Goal: Transaction & Acquisition: Purchase product/service

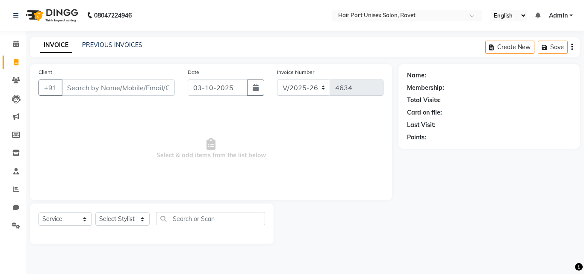
select select "7015"
select select "service"
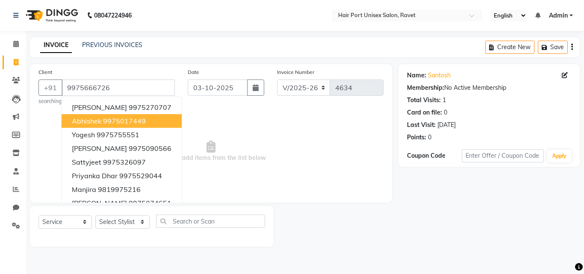
click at [203, 127] on span "Select & add items from the list below" at bounding box center [210, 151] width 345 height 85
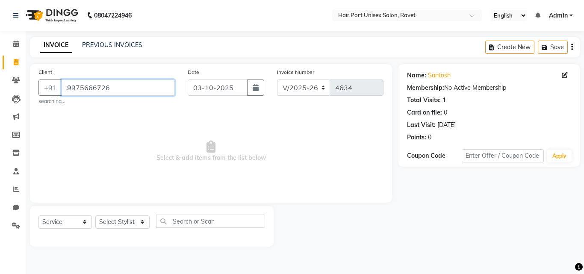
click at [147, 85] on input "9975666726" at bounding box center [118, 87] width 113 height 16
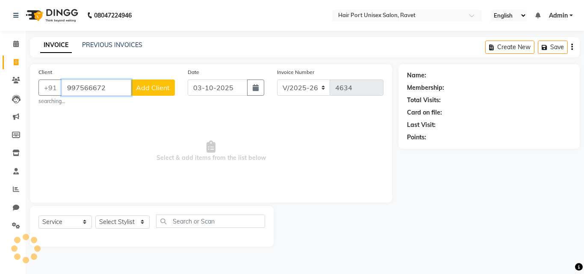
type input "997566672"
click at [147, 85] on span "Add Client" at bounding box center [153, 87] width 34 height 9
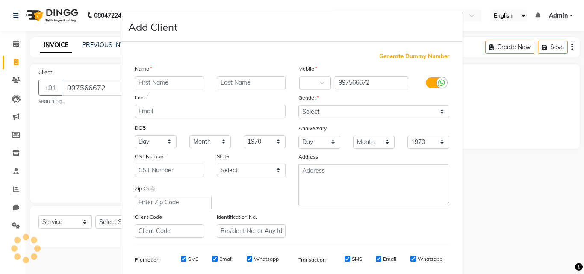
click at [158, 85] on input "text" at bounding box center [169, 82] width 69 height 13
type input "santosh"
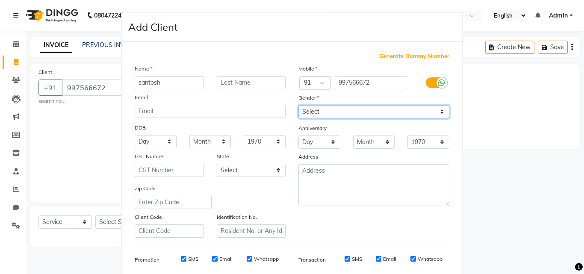
click at [303, 111] on select "Select [DEMOGRAPHIC_DATA] [DEMOGRAPHIC_DATA] Other Prefer Not To Say" at bounding box center [373, 111] width 151 height 13
click at [298, 105] on select "Select [DEMOGRAPHIC_DATA] [DEMOGRAPHIC_DATA] Other Prefer Not To Say" at bounding box center [373, 111] width 151 height 13
click at [362, 162] on div "Address" at bounding box center [374, 158] width 164 height 12
click at [422, 111] on select "Select [DEMOGRAPHIC_DATA] [DEMOGRAPHIC_DATA] Other Prefer Not To Say" at bounding box center [373, 111] width 151 height 13
select select "[DEMOGRAPHIC_DATA]"
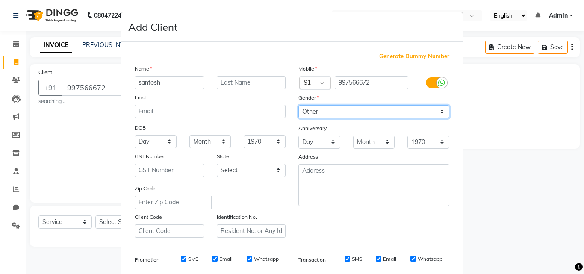
click at [298, 105] on select "Select [DEMOGRAPHIC_DATA] [DEMOGRAPHIC_DATA] Other Prefer Not To Say" at bounding box center [373, 111] width 151 height 13
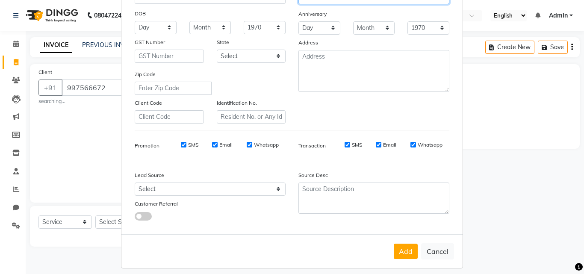
scroll to position [121, 0]
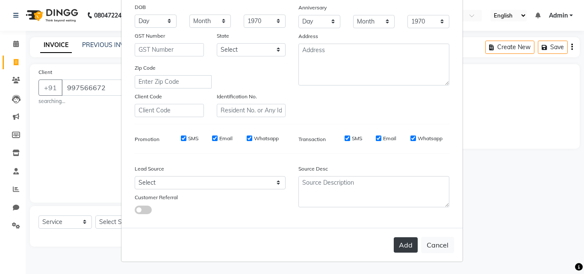
click at [401, 247] on button "Add" at bounding box center [406, 244] width 24 height 15
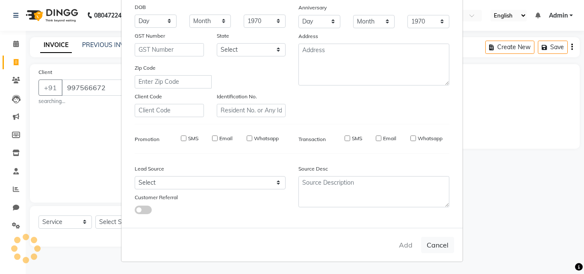
select select
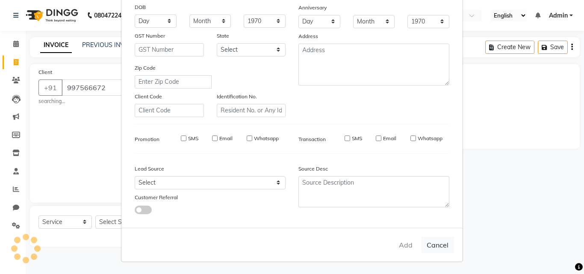
select select
checkbox input "false"
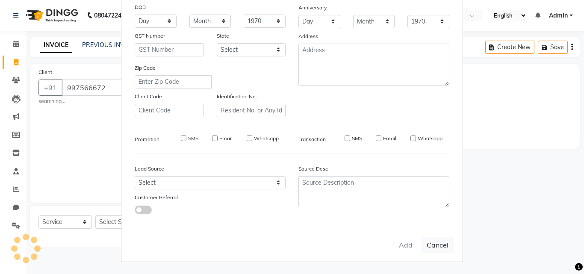
checkbox input "false"
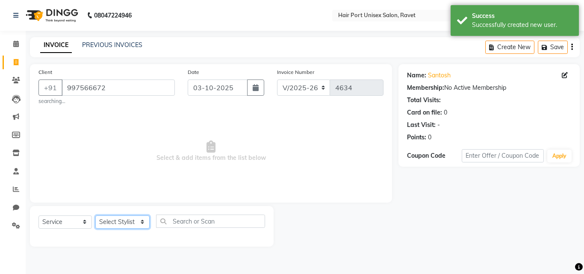
click at [135, 218] on select "Select Stylist [PERSON_NAME] [PERSON_NAME] [PERSON_NAME] [PERSON_NAME] [PERSON_…" at bounding box center [122, 221] width 54 height 13
click at [230, 158] on span "Select & add items from the list below" at bounding box center [210, 151] width 345 height 85
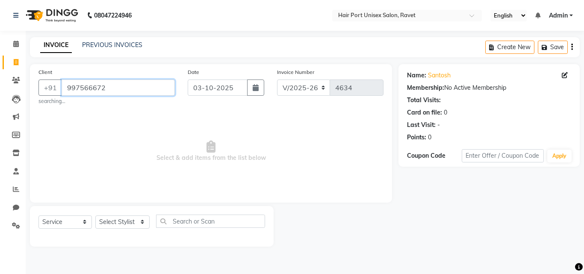
click at [127, 79] on input "997566672" at bounding box center [118, 87] width 113 height 16
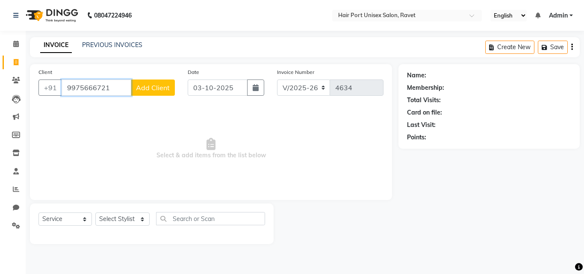
type input "9975666721"
click at [143, 91] on span "Add Client" at bounding box center [153, 87] width 34 height 9
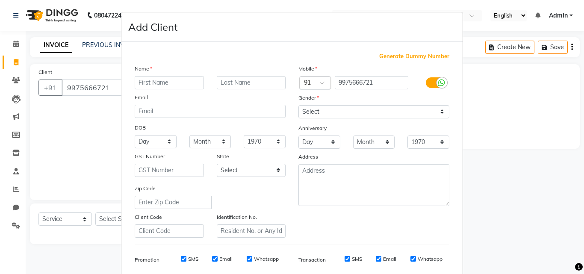
click at [168, 84] on input "text" at bounding box center [169, 82] width 69 height 13
click at [65, 131] on ngb-modal-window "Add Client Generate Dummy Number Name Email DOB Day 01 02 03 04 05 06 07 08 09 …" at bounding box center [292, 137] width 584 height 274
click at [16, 174] on ngb-modal-window "Add Client Generate Dummy Number Name Email DOB Day 01 02 03 04 05 06 07 08 09 …" at bounding box center [292, 137] width 584 height 274
click at [16, 172] on ngb-modal-window "Add Client Generate Dummy Number Name Email DOB Day 01 02 03 04 05 06 07 08 09 …" at bounding box center [292, 137] width 584 height 274
click at [100, 141] on ngb-modal-window "Add Client Generate Dummy Number Name Email DOB Day 01 02 03 04 05 06 07 08 09 …" at bounding box center [292, 137] width 584 height 274
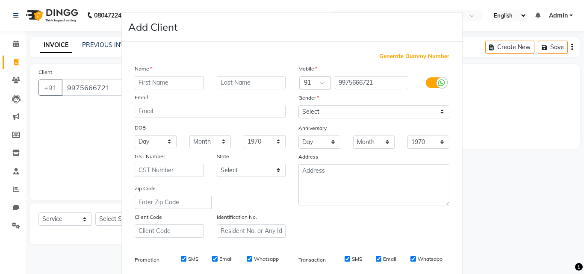
click at [17, 65] on ngb-modal-window "Add Client Generate Dummy Number Name Email DOB Day 01 02 03 04 05 06 07 08 09 …" at bounding box center [292, 137] width 584 height 274
click at [14, 78] on ngb-modal-window "Add Client Generate Dummy Number Name Email DOB Day 01 02 03 04 05 06 07 08 09 …" at bounding box center [292, 137] width 584 height 274
click at [15, 80] on ngb-modal-window "Add Client Generate Dummy Number Name Email DOB Day 01 02 03 04 05 06 07 08 09 …" at bounding box center [292, 137] width 584 height 274
click at [70, 119] on ngb-modal-window "Add Client Generate Dummy Number Name Email DOB Day 01 02 03 04 05 06 07 08 09 …" at bounding box center [292, 137] width 584 height 274
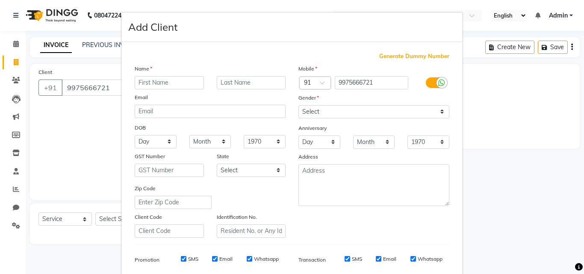
click at [16, 188] on ngb-modal-window "Add Client Generate Dummy Number Name Email DOB Day 01 02 03 04 05 06 07 08 09 …" at bounding box center [292, 137] width 584 height 274
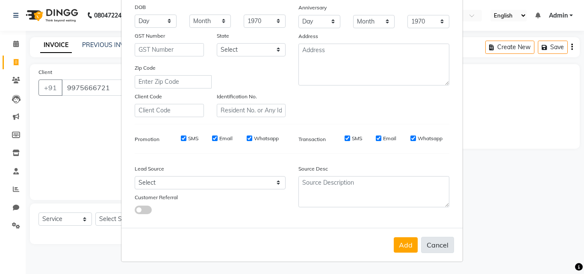
click at [435, 244] on button "Cancel" at bounding box center [437, 245] width 33 height 16
select select
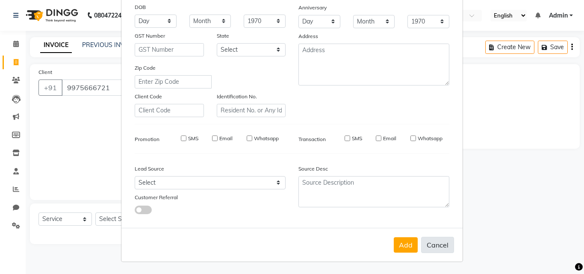
select select
checkbox input "false"
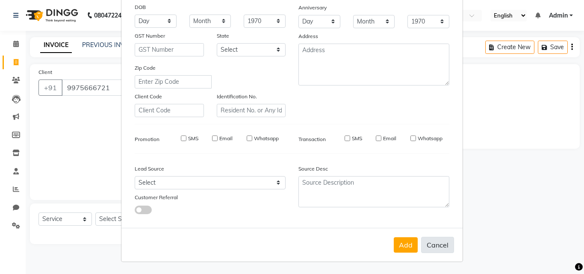
checkbox input "false"
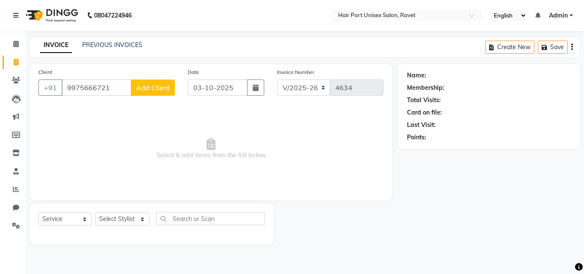
click at [111, 96] on div "Client [PHONE_NUMBER] Add Client" at bounding box center [106, 85] width 149 height 35
click at [114, 82] on input "9975666721" at bounding box center [97, 87] width 70 height 16
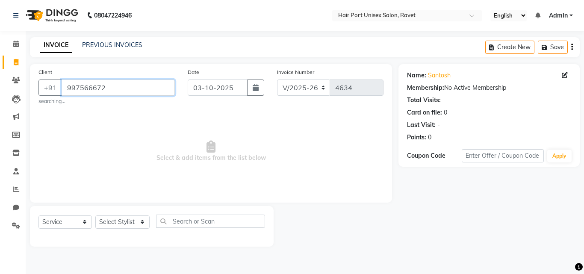
click at [114, 82] on input "997566672" at bounding box center [118, 87] width 113 height 16
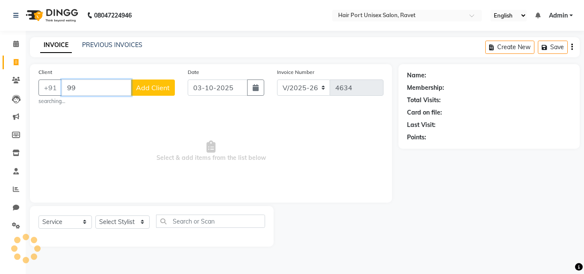
type input "9"
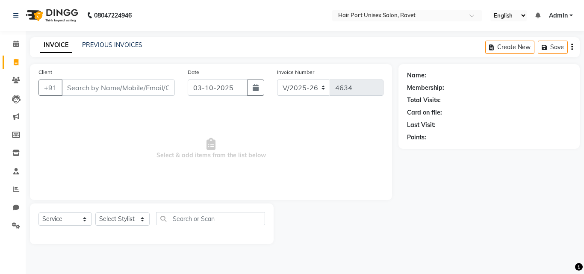
click at [133, 51] on div "INVOICE PREVIOUS INVOICES Create New Save" at bounding box center [305, 47] width 550 height 20
click at [133, 43] on link "PREVIOUS INVOICES" at bounding box center [112, 45] width 60 height 8
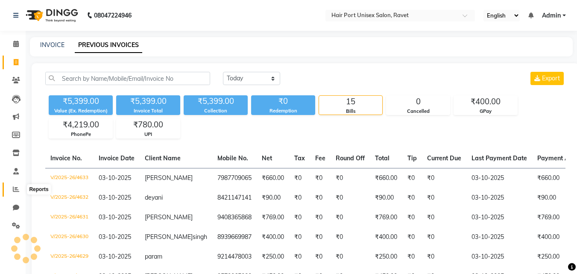
click at [16, 186] on icon at bounding box center [16, 189] width 6 height 6
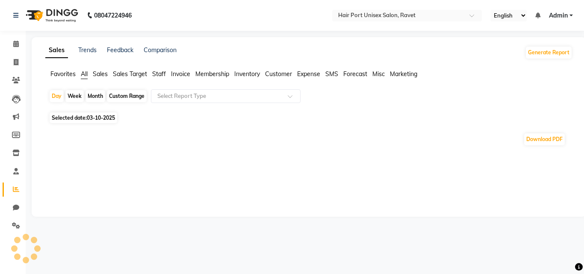
click at [160, 74] on span "Staff" at bounding box center [159, 74] width 14 height 8
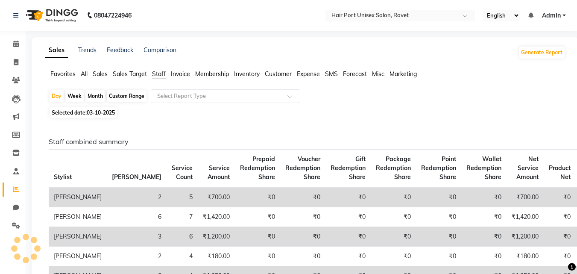
click at [235, 152] on th "Prepaid Redemption Share" at bounding box center [257, 169] width 45 height 38
click at [200, 95] on input "text" at bounding box center [217, 96] width 123 height 9
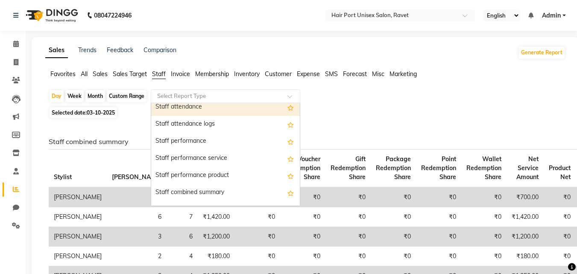
scroll to position [107, 0]
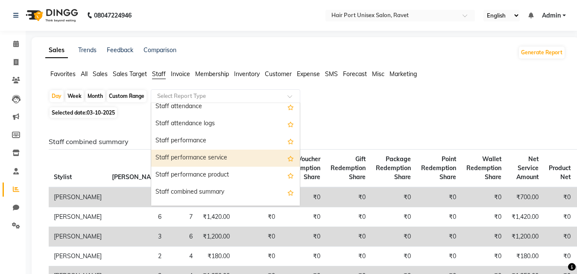
click at [205, 158] on div "Staff performance service" at bounding box center [225, 158] width 149 height 17
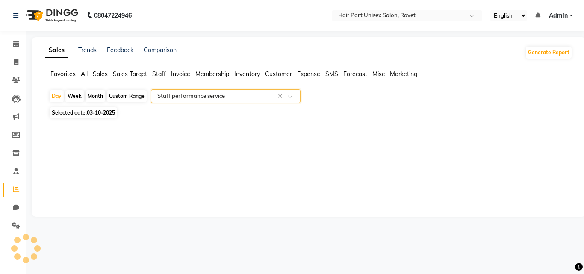
select select "filtered_report"
select select "csv"
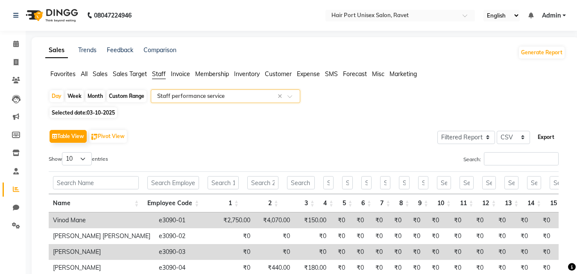
click at [547, 137] on button "Export" at bounding box center [547, 137] width 24 height 15
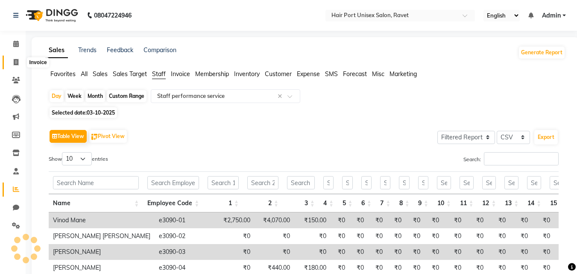
click at [17, 64] on icon at bounding box center [16, 62] width 5 height 6
select select "service"
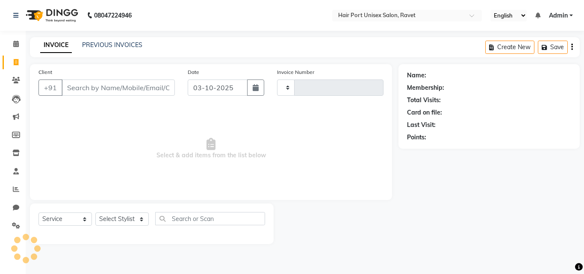
click at [135, 212] on div "Select Service Product Membership Package Voucher Prepaid Gift Card Select Styl…" at bounding box center [151, 222] width 226 height 20
click at [139, 224] on select "Select Stylist" at bounding box center [121, 218] width 53 height 13
click at [308, 195] on div "Client +91 Date [DATE] Invoice Number Select & add items from the list below" at bounding box center [211, 132] width 362 height 136
click at [117, 219] on select "Select Stylist" at bounding box center [121, 218] width 53 height 13
click at [80, 217] on select "Select Service Product Membership Package Voucher Prepaid Gift Card" at bounding box center [64, 218] width 53 height 13
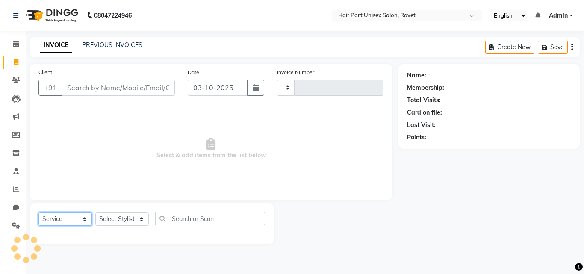
click at [80, 217] on select "Select Service Product Membership Package Voucher Prepaid Gift Card" at bounding box center [64, 218] width 53 height 13
click at [128, 214] on select "Select Stylist" at bounding box center [121, 218] width 53 height 13
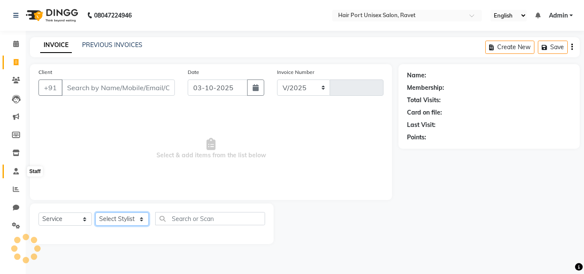
select select "7015"
type input "4634"
click at [19, 174] on span at bounding box center [16, 172] width 15 height 10
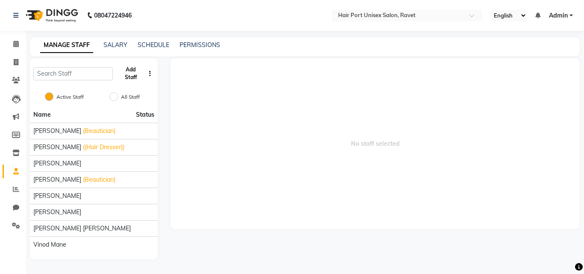
click at [131, 71] on button "Add Staff" at bounding box center [130, 73] width 29 height 22
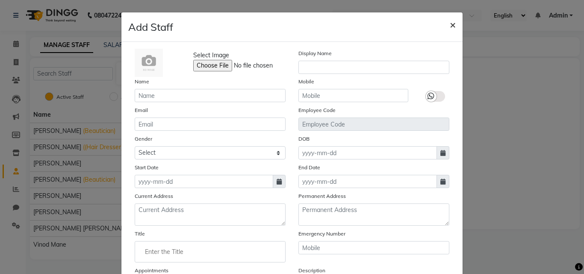
click at [451, 24] on span "×" at bounding box center [453, 24] width 6 height 13
checkbox input "false"
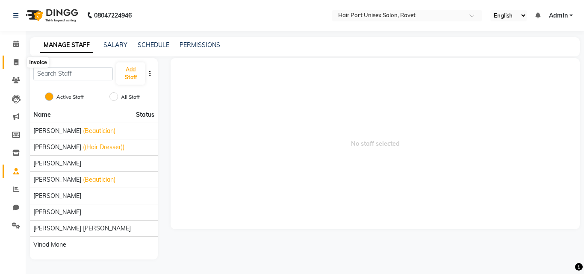
click at [17, 63] on icon at bounding box center [16, 62] width 5 height 6
select select "service"
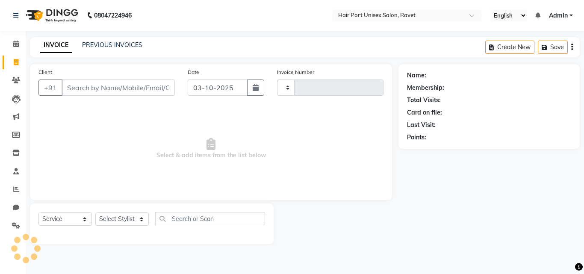
type input "4634"
select select "7015"
click at [129, 222] on select "Select Stylist" at bounding box center [121, 218] width 53 height 13
click at [146, 89] on input "Client" at bounding box center [118, 87] width 113 height 16
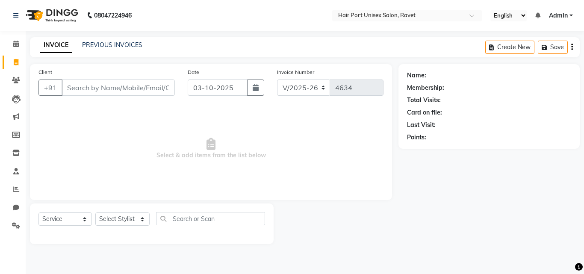
click at [277, 161] on span "Select & add items from the list below" at bounding box center [210, 148] width 345 height 85
click at [14, 222] on span at bounding box center [16, 226] width 15 height 10
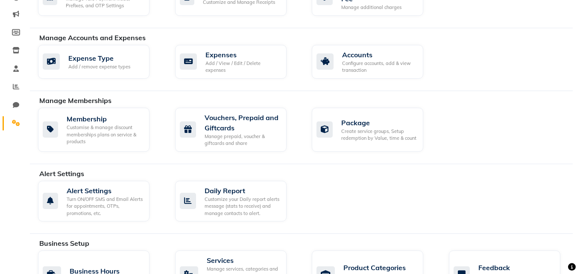
scroll to position [120, 0]
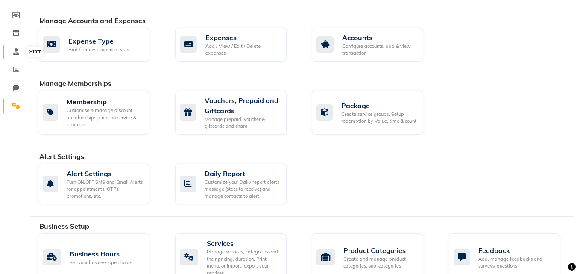
click at [17, 49] on icon at bounding box center [16, 51] width 6 height 6
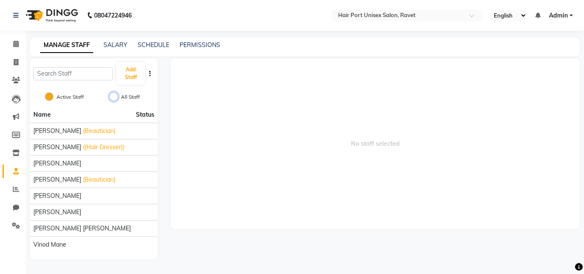
click at [116, 94] on input "All Staff" at bounding box center [113, 96] width 9 height 9
radio input "true"
radio input "false"
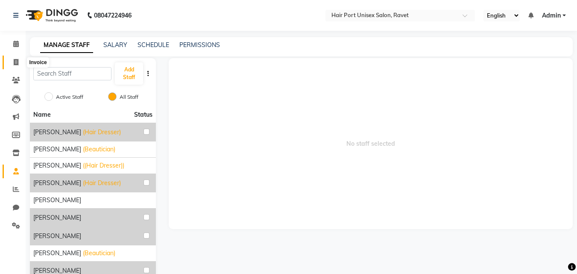
click at [16, 61] on icon at bounding box center [16, 62] width 5 height 6
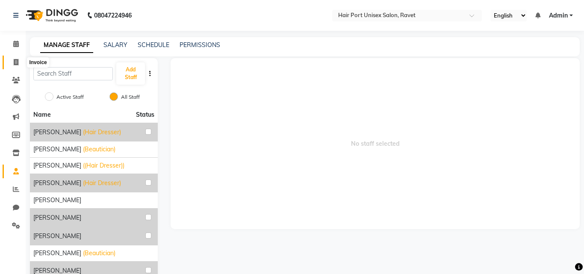
select select "service"
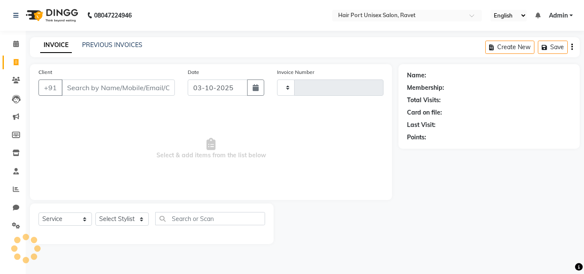
type input "4634"
select select "7015"
click at [97, 46] on link "PREVIOUS INVOICES" at bounding box center [112, 45] width 60 height 8
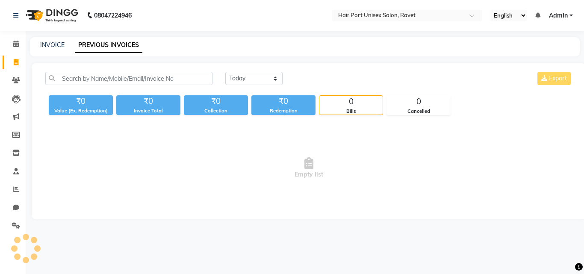
click at [65, 42] on div "INVOICE PREVIOUS INVOICES" at bounding box center [299, 45] width 539 height 9
click at [63, 42] on link "INVOICE" at bounding box center [52, 45] width 24 height 8
select select "service"
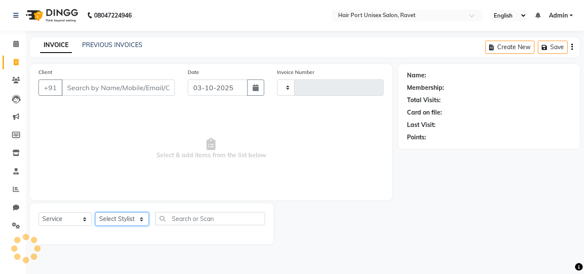
click at [123, 222] on select "Select Stylist" at bounding box center [121, 218] width 53 height 13
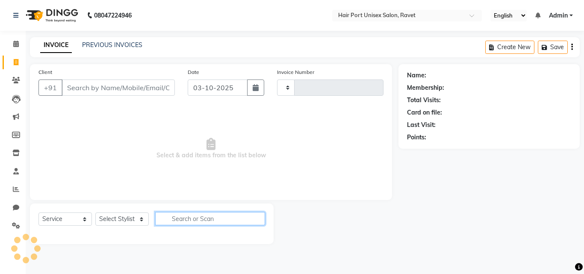
click at [206, 213] on input "text" at bounding box center [210, 218] width 110 height 13
type input "h"
click at [264, 222] on button "button" at bounding box center [259, 218] width 12 height 13
type input "4634"
select select "7015"
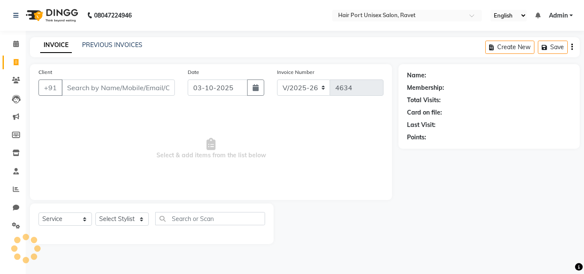
click at [314, 161] on span "Select & add items from the list below" at bounding box center [210, 148] width 345 height 85
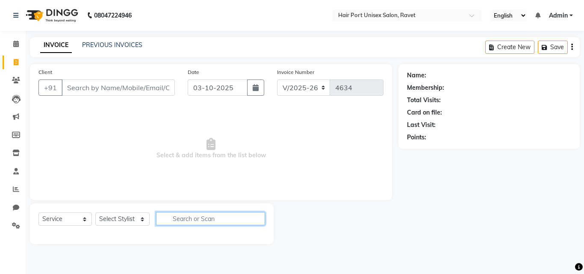
click at [214, 218] on input "text" at bounding box center [210, 218] width 109 height 13
click at [213, 218] on input "text" at bounding box center [210, 218] width 109 height 13
click at [140, 220] on select "Select Stylist [PERSON_NAME] [PERSON_NAME] [PERSON_NAME] [PERSON_NAME] [PERSON_…" at bounding box center [122, 218] width 54 height 13
click at [170, 220] on input "text" at bounding box center [210, 218] width 109 height 13
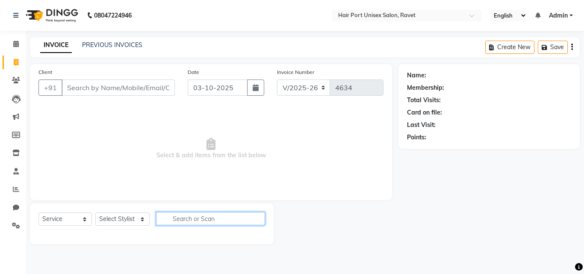
click at [165, 220] on input "text" at bounding box center [210, 218] width 109 height 13
click at [123, 88] on input "Client" at bounding box center [118, 87] width 113 height 16
click at [109, 88] on input "Client" at bounding box center [118, 87] width 113 height 16
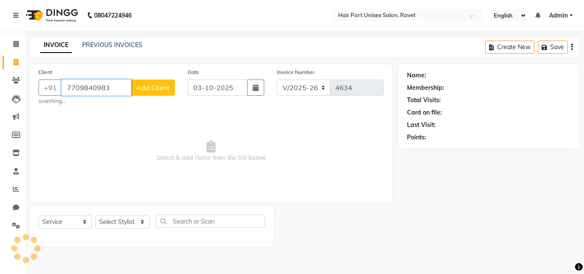
type input "7709840983"
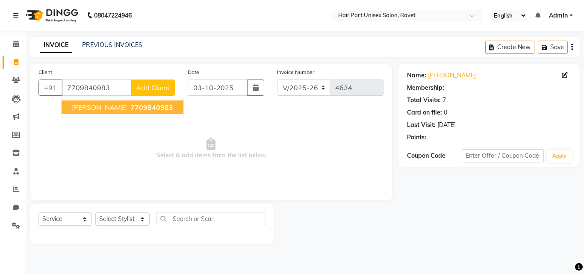
click at [158, 92] on button "Add Client" at bounding box center [153, 87] width 44 height 16
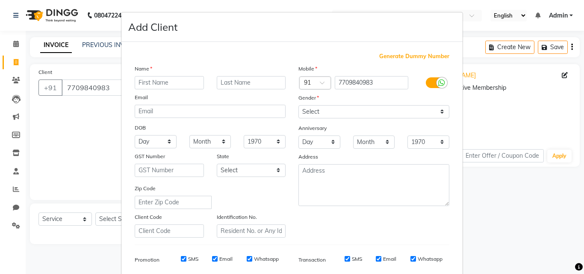
click at [46, 144] on ngb-modal-window "Add Client Generate Dummy Number Name Email DOB Day 01 02 03 04 05 06 07 08 09 …" at bounding box center [292, 137] width 584 height 274
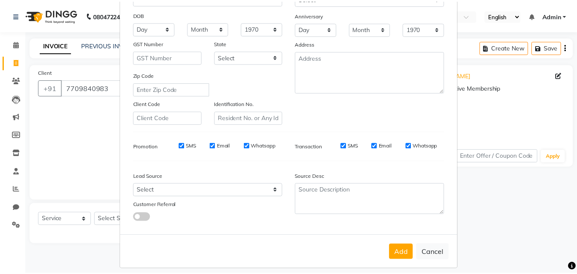
scroll to position [121, 0]
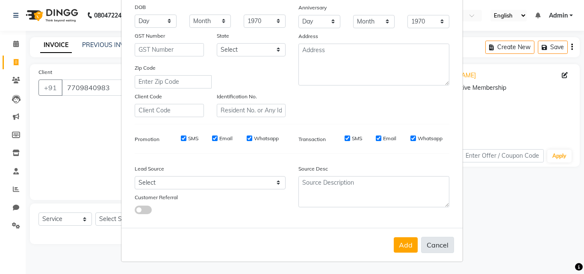
click at [432, 244] on button "Cancel" at bounding box center [437, 245] width 33 height 16
select select
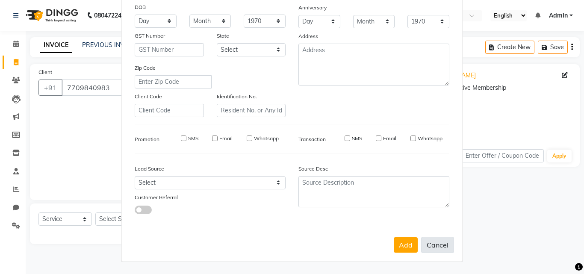
select select
checkbox input "false"
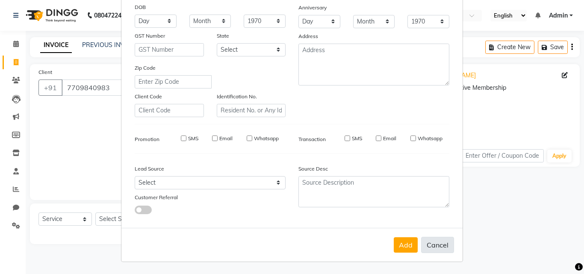
checkbox input "false"
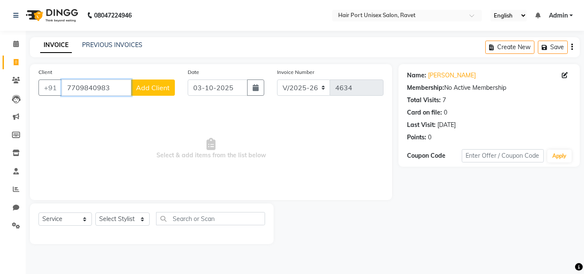
click at [112, 87] on input "7709840983" at bounding box center [97, 87] width 70 height 16
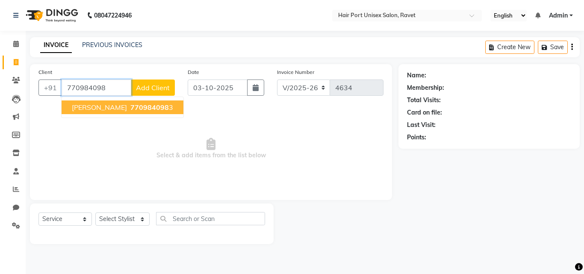
click at [112, 104] on button "[PERSON_NAME] 770984098 3" at bounding box center [123, 107] width 122 height 14
type input "7709840983"
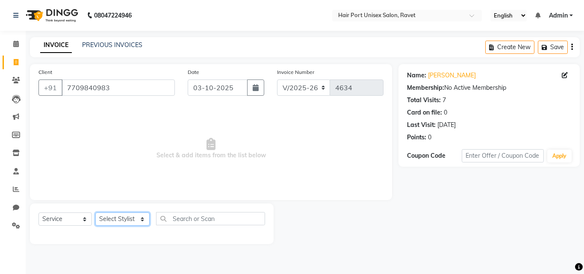
click at [138, 219] on select "Select Stylist [PERSON_NAME] [PERSON_NAME] [PERSON_NAME] [PERSON_NAME] [PERSON_…" at bounding box center [122, 218] width 54 height 13
select select "66342"
click at [95, 212] on select "Select Stylist [PERSON_NAME] [PERSON_NAME] [PERSON_NAME] [PERSON_NAME] [PERSON_…" at bounding box center [122, 218] width 54 height 13
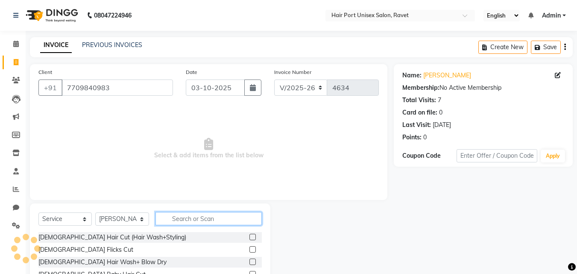
click at [198, 220] on input "text" at bounding box center [209, 218] width 106 height 13
type input "hair cut"
click at [250, 264] on label at bounding box center [253, 262] width 6 height 6
click at [250, 264] on input "checkbox" at bounding box center [253, 262] width 6 height 6
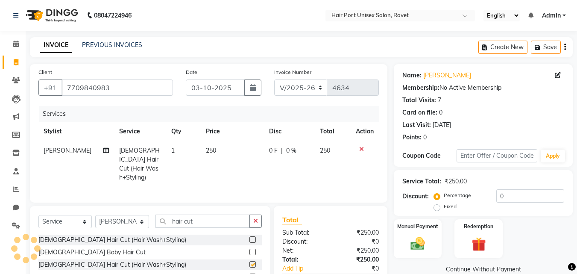
checkbox input "false"
click at [262, 215] on button "button" at bounding box center [256, 221] width 12 height 13
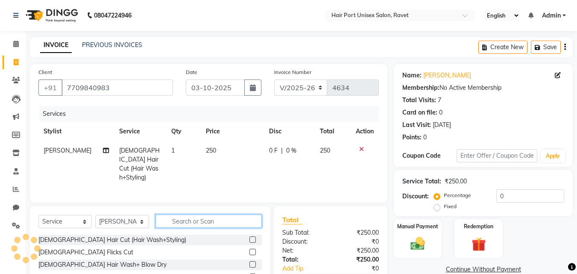
click at [238, 218] on input "text" at bounding box center [209, 221] width 106 height 13
type input "tri"
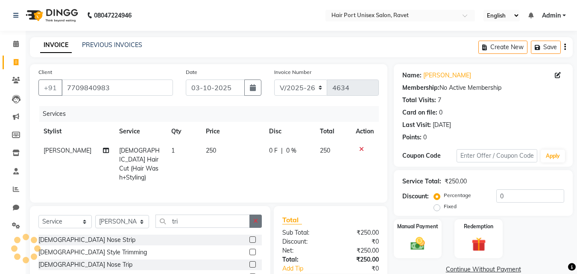
click at [257, 222] on button "button" at bounding box center [256, 221] width 12 height 13
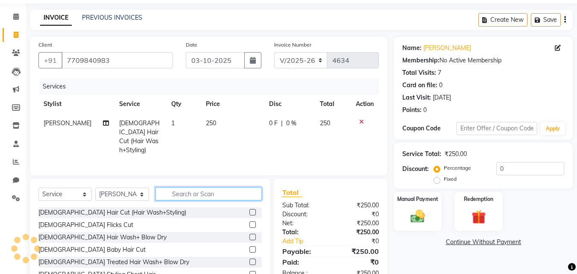
scroll to position [68, 0]
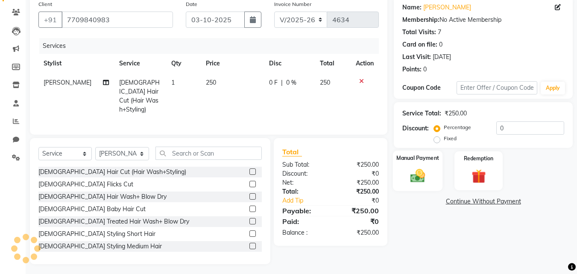
click at [415, 168] on img at bounding box center [418, 175] width 24 height 17
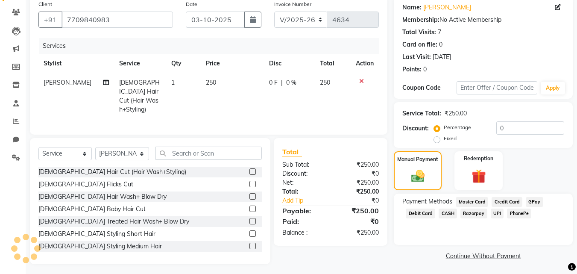
click at [511, 210] on span "PhonePe" at bounding box center [519, 214] width 24 height 10
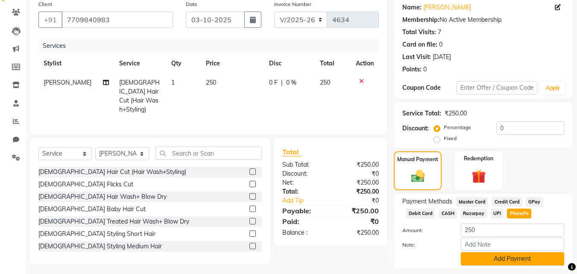
click at [507, 258] on button "Add Payment" at bounding box center [512, 258] width 103 height 13
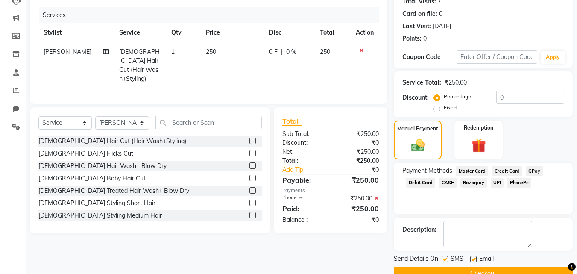
scroll to position [118, 0]
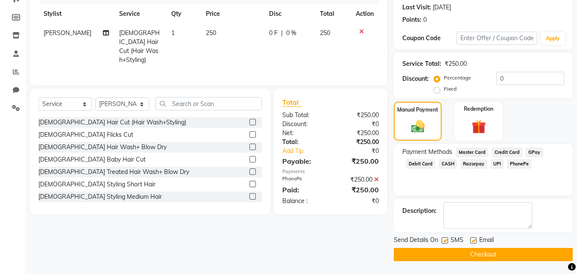
click at [482, 253] on button "Checkout" at bounding box center [483, 254] width 179 height 13
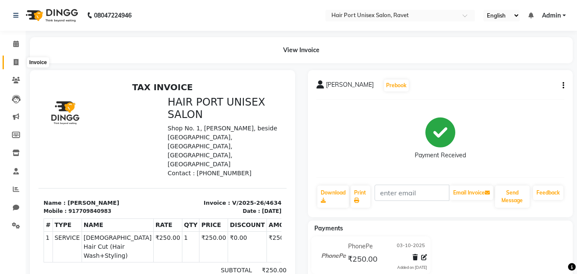
click at [14, 59] on icon at bounding box center [16, 62] width 5 height 6
select select "service"
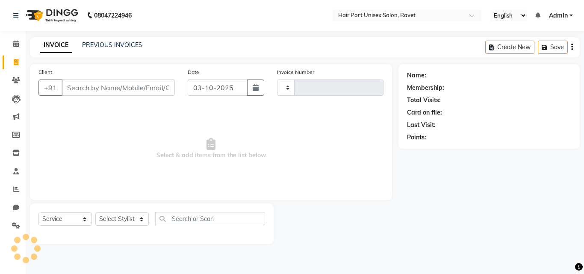
type input "4635"
select select "7015"
click at [101, 85] on input "Client" at bounding box center [118, 87] width 113 height 16
click at [124, 88] on input "Client" at bounding box center [118, 87] width 113 height 16
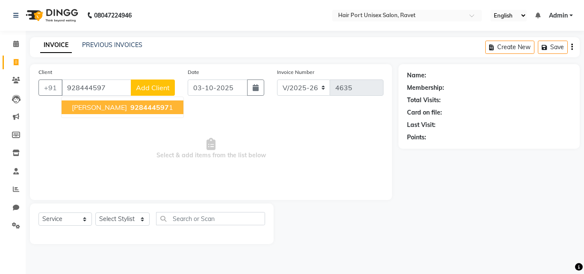
click at [130, 108] on span "928444597" at bounding box center [149, 107] width 38 height 9
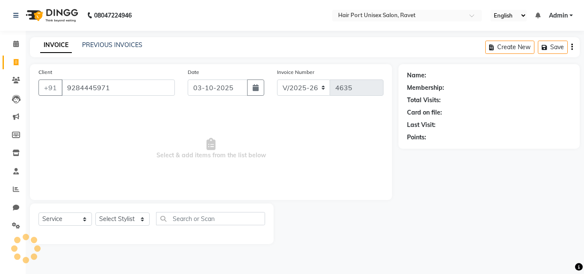
type input "9284445971"
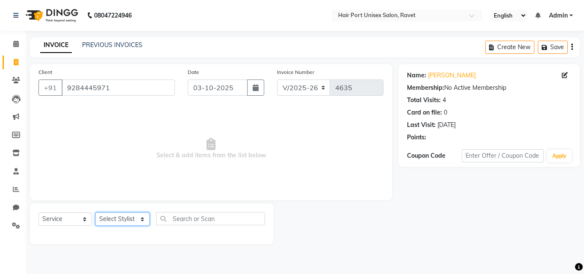
click at [138, 221] on select "Select Stylist [PERSON_NAME] [PERSON_NAME] [PERSON_NAME] [PERSON_NAME] [PERSON_…" at bounding box center [122, 218] width 54 height 13
select select "63965"
click at [95, 212] on select "Select Stylist [PERSON_NAME] [PERSON_NAME] [PERSON_NAME] [PERSON_NAME] [PERSON_…" at bounding box center [122, 218] width 54 height 13
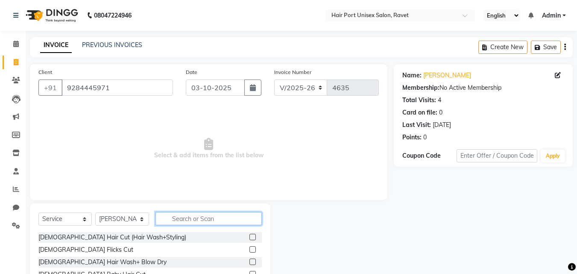
click at [194, 220] on input "text" at bounding box center [209, 218] width 106 height 13
type input "hair cut"
click at [253, 261] on label at bounding box center [253, 262] width 6 height 6
click at [253, 261] on input "checkbox" at bounding box center [253, 262] width 6 height 6
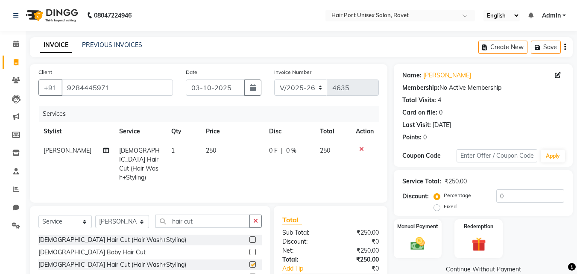
checkbox input "false"
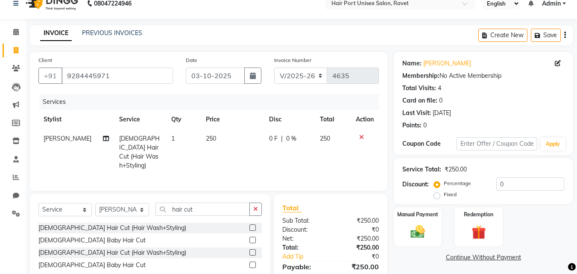
scroll to position [24, 0]
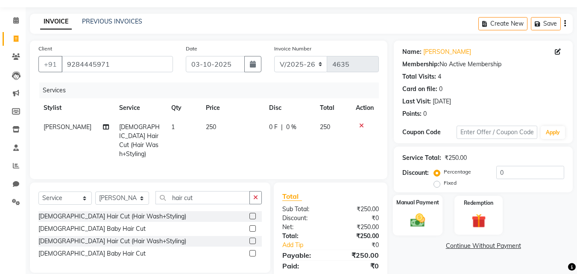
click at [417, 221] on img at bounding box center [418, 220] width 24 height 17
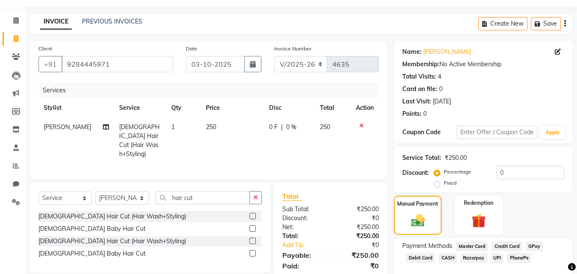
click at [520, 256] on span "PhonePe" at bounding box center [519, 258] width 24 height 10
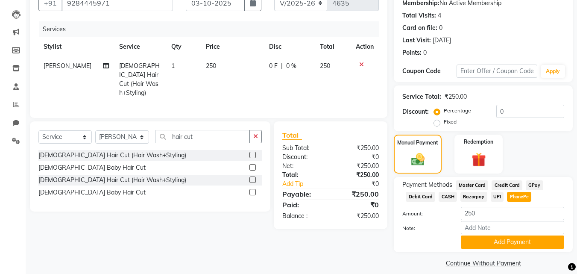
scroll to position [93, 0]
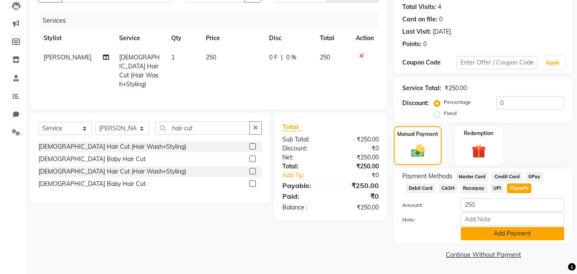
click at [511, 229] on button "Add Payment" at bounding box center [512, 233] width 103 height 13
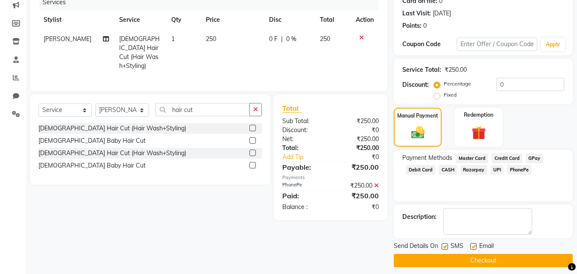
scroll to position [118, 0]
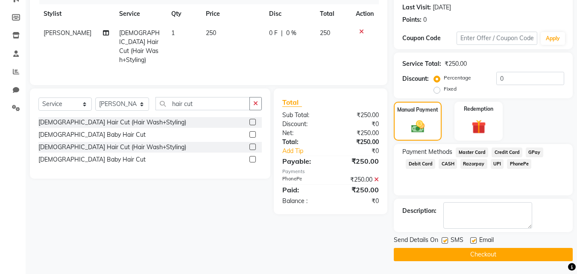
click at [515, 165] on span "PhonePe" at bounding box center [519, 164] width 24 height 10
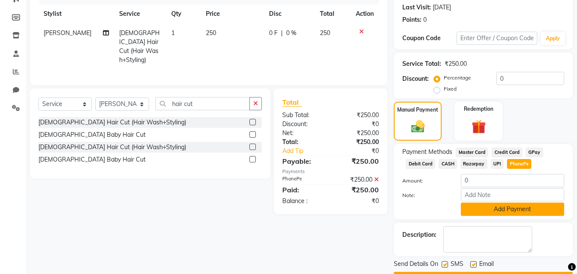
click at [516, 210] on button "Add Payment" at bounding box center [512, 209] width 103 height 13
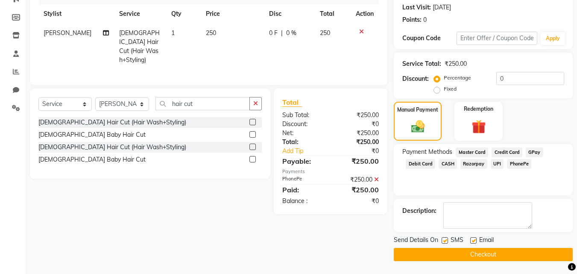
click at [499, 250] on button "Checkout" at bounding box center [483, 254] width 179 height 13
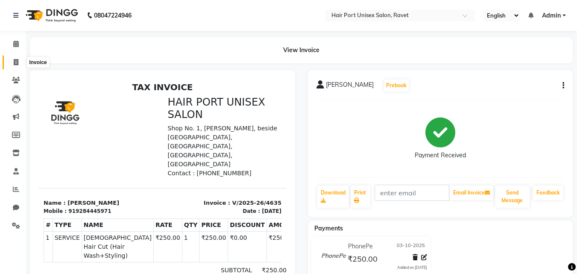
click at [14, 61] on icon at bounding box center [16, 62] width 5 height 6
select select "service"
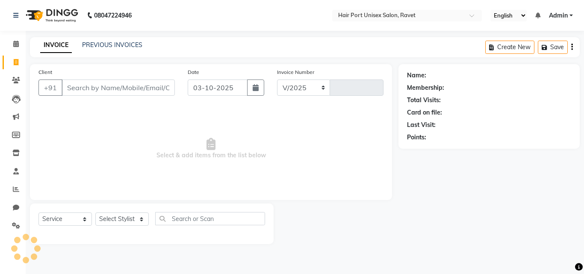
select select "7015"
type input "4636"
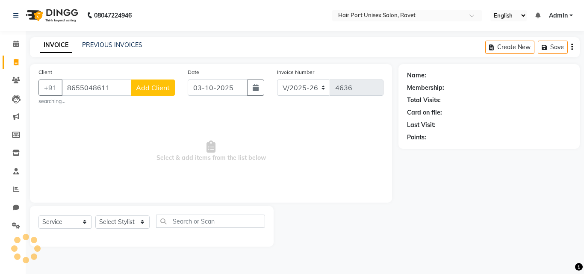
type input "8655048611"
select select "1: Object"
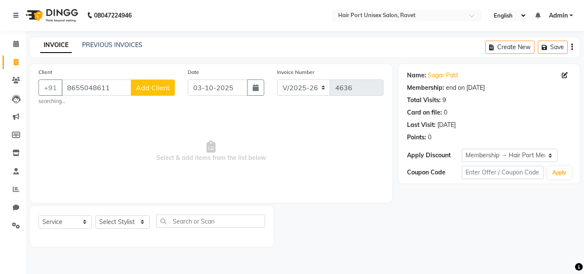
click at [150, 91] on span "Add Client" at bounding box center [153, 87] width 34 height 9
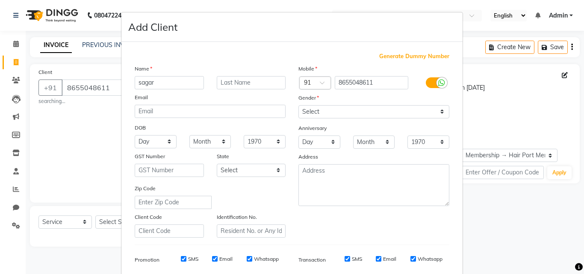
type input "sagar"
click at [414, 111] on select "Select [DEMOGRAPHIC_DATA] [DEMOGRAPHIC_DATA] Other Prefer Not To Say" at bounding box center [373, 111] width 151 height 13
select select "[DEMOGRAPHIC_DATA]"
click at [298, 105] on select "Select [DEMOGRAPHIC_DATA] [DEMOGRAPHIC_DATA] Other Prefer Not To Say" at bounding box center [373, 111] width 151 height 13
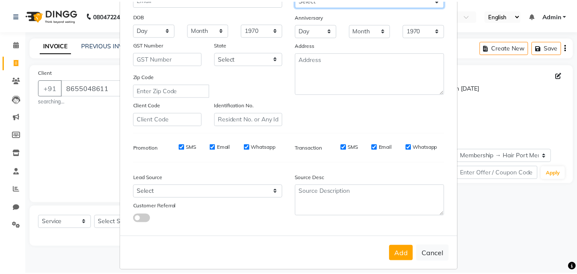
scroll to position [121, 0]
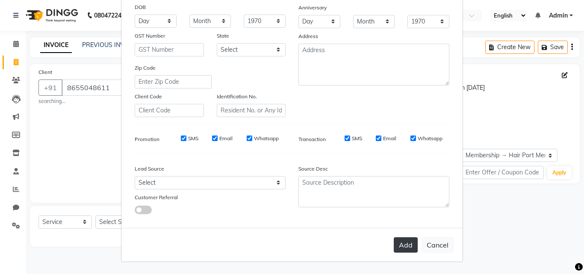
click at [397, 243] on button "Add" at bounding box center [406, 244] width 24 height 15
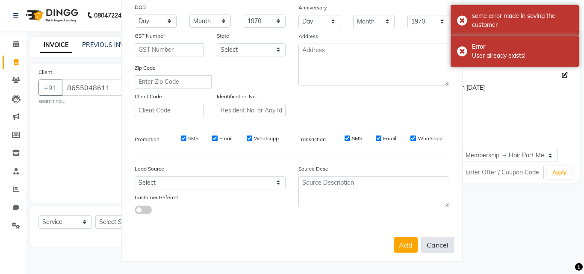
click at [435, 241] on button "Cancel" at bounding box center [437, 245] width 33 height 16
select select
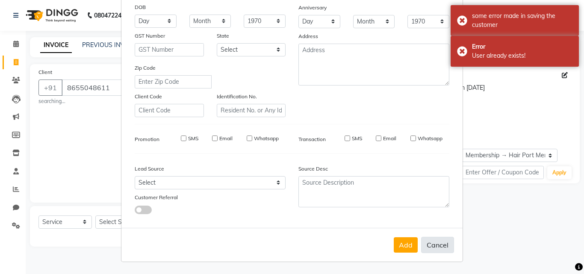
select select
checkbox input "false"
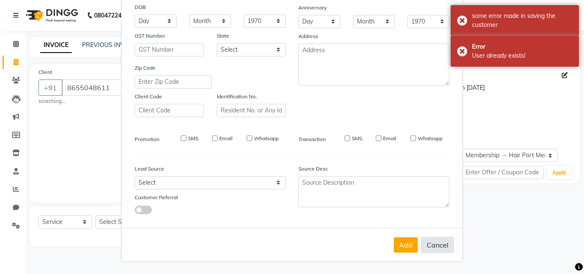
checkbox input "false"
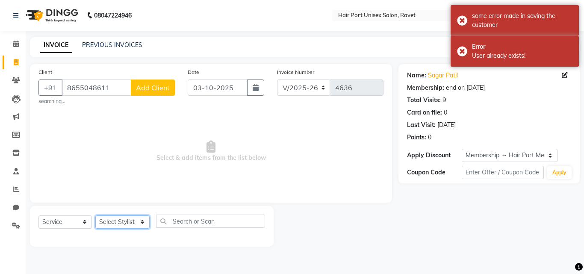
click at [136, 224] on select "Select Stylist [PERSON_NAME] [PERSON_NAME] [PERSON_NAME] [PERSON_NAME] [PERSON_…" at bounding box center [122, 221] width 54 height 13
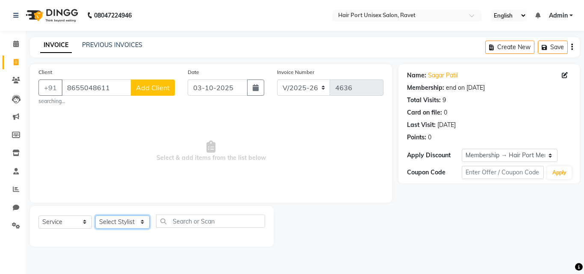
select select "58688"
click at [95, 215] on select "Select Stylist [PERSON_NAME] [PERSON_NAME] [PERSON_NAME] [PERSON_NAME] [PERSON_…" at bounding box center [122, 221] width 54 height 13
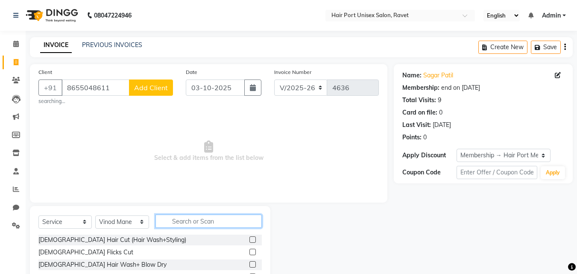
click at [180, 222] on input "text" at bounding box center [209, 221] width 106 height 13
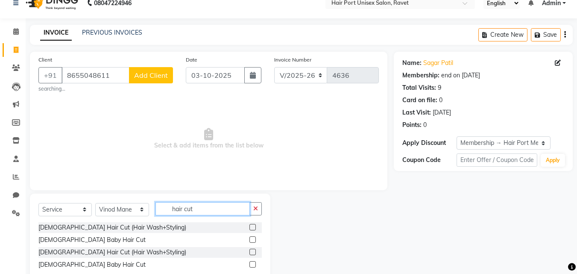
scroll to position [13, 0]
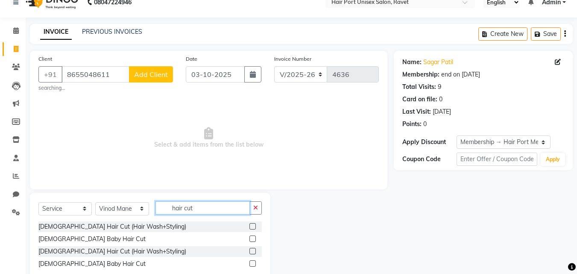
type input "hair cut"
click at [251, 250] on label at bounding box center [253, 251] width 6 height 6
click at [251, 250] on input "checkbox" at bounding box center [253, 252] width 6 height 6
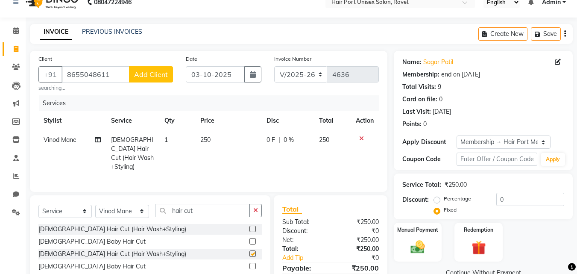
checkbox input "false"
click at [257, 210] on icon "button" at bounding box center [255, 210] width 5 height 6
click at [225, 207] on input "text" at bounding box center [209, 210] width 106 height 13
type input "tri"
click at [255, 238] on label at bounding box center [253, 241] width 6 height 6
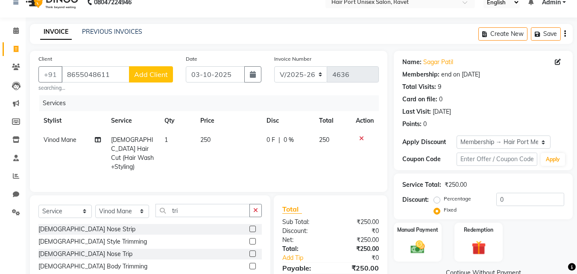
click at [255, 239] on input "checkbox" at bounding box center [253, 242] width 6 height 6
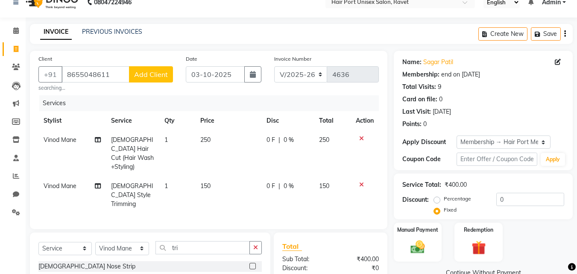
checkbox input "false"
click at [237, 241] on input "tri" at bounding box center [203, 247] width 94 height 13
type input "t"
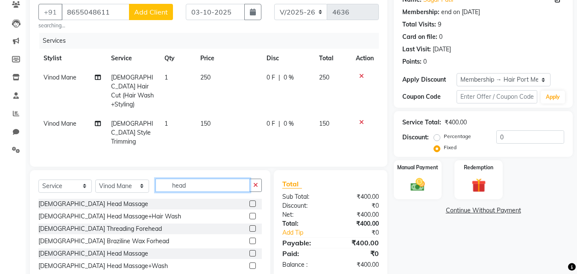
scroll to position [78, 0]
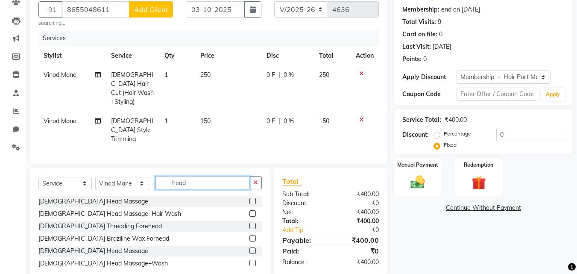
type input "head"
click at [251, 247] on label at bounding box center [253, 250] width 6 height 6
click at [251, 248] on input "checkbox" at bounding box center [253, 251] width 6 height 6
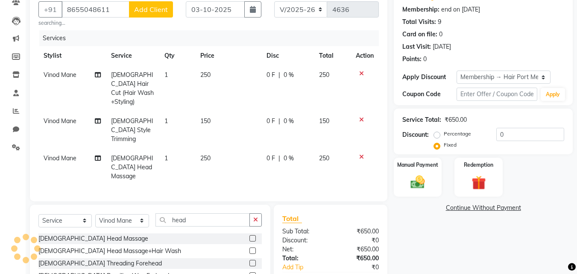
checkbox input "false"
click at [273, 154] on span "0 F" at bounding box center [271, 158] width 9 height 9
select select "58688"
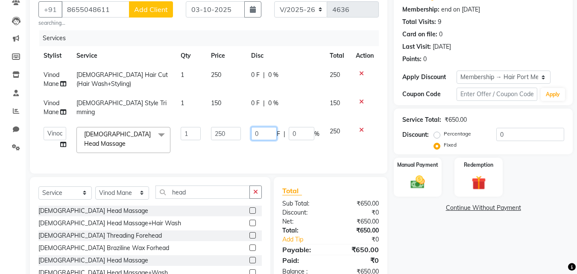
click at [262, 130] on input "0" at bounding box center [264, 133] width 26 height 13
type input "20"
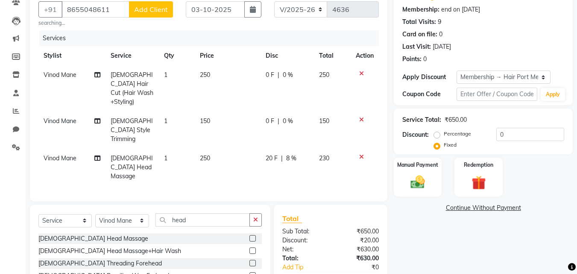
click at [288, 113] on td "0 F | 0 %" at bounding box center [287, 130] width 53 height 37
select select "58688"
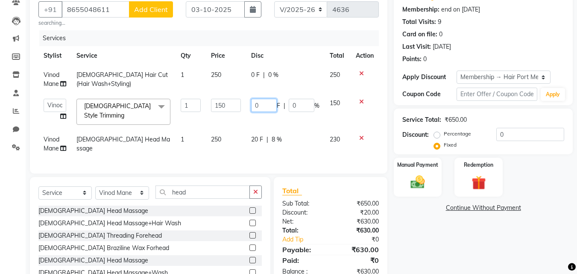
click at [264, 109] on input "0" at bounding box center [264, 105] width 26 height 13
type input "10"
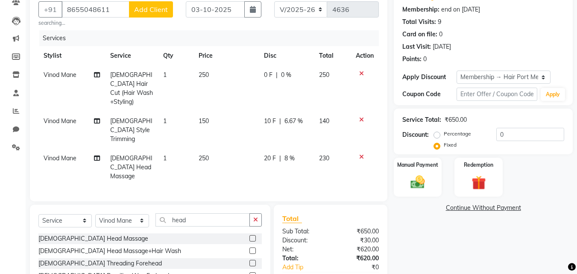
click at [258, 76] on tr "Vinod Mane [DEMOGRAPHIC_DATA] Hair Cut (Hair Wash+Styling) 1 250 0 F | 0 % 250" at bounding box center [208, 88] width 341 height 46
click at [273, 73] on div "0 F | 0 %" at bounding box center [286, 75] width 45 height 9
select select "58688"
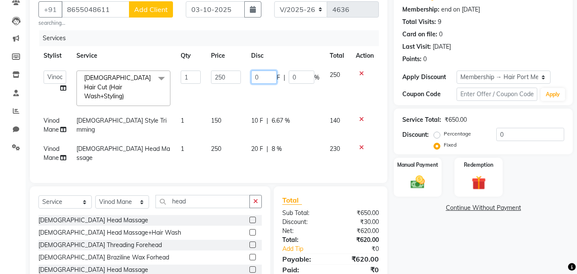
click at [273, 73] on input "0" at bounding box center [264, 77] width 26 height 13
type input "20"
click at [302, 117] on td "10 F | 6.67 %" at bounding box center [285, 125] width 79 height 28
select select "58688"
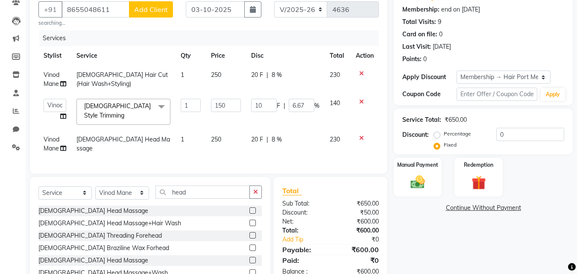
scroll to position [89, 0]
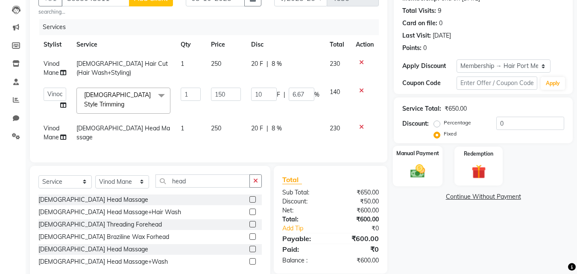
click at [417, 160] on div "Manual Payment" at bounding box center [418, 166] width 50 height 41
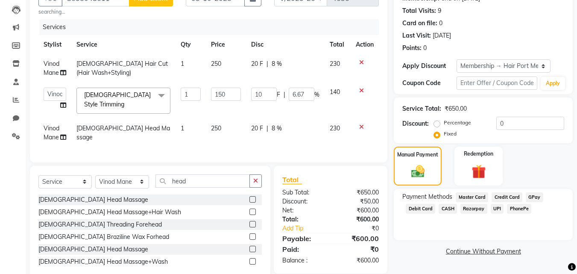
click at [511, 208] on span "PhonePe" at bounding box center [519, 209] width 24 height 10
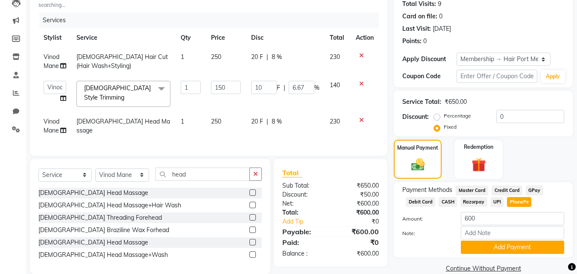
scroll to position [108, 0]
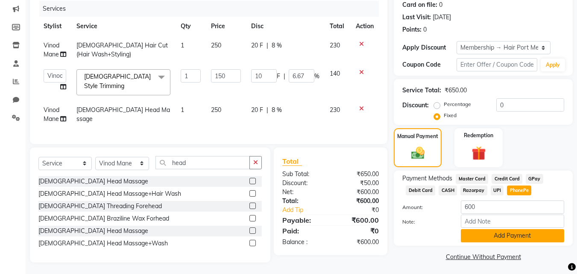
click at [513, 236] on button "Add Payment" at bounding box center [512, 235] width 103 height 13
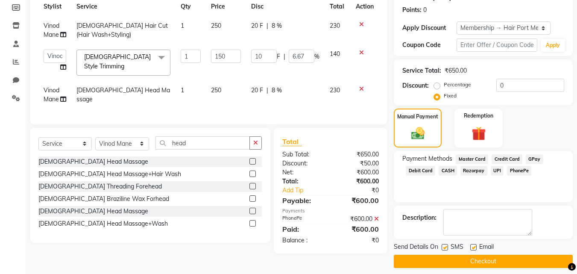
scroll to position [134, 0]
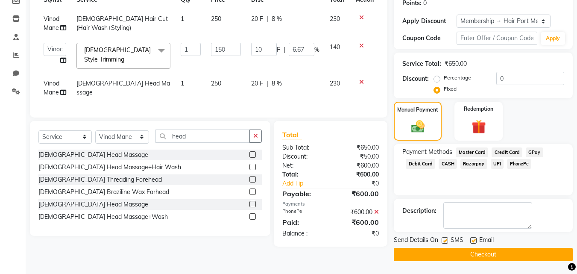
click at [502, 251] on button "Checkout" at bounding box center [483, 254] width 179 height 13
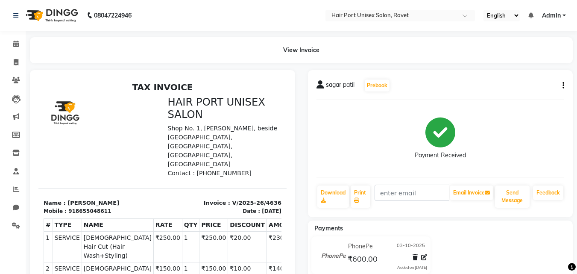
click at [270, 247] on div "TAX INVOICE HAIR PORT UNISEX SALON Shop No. 1, [PERSON_NAME], beside [GEOGRAPHI…" at bounding box center [162, 237] width 248 height 311
click at [17, 62] on icon at bounding box center [16, 62] width 5 height 6
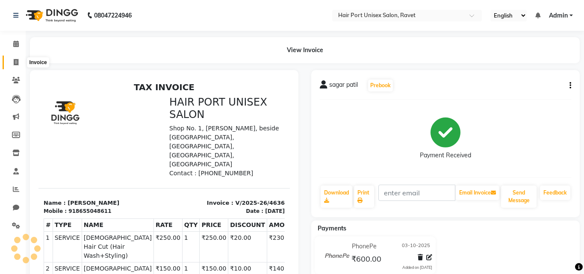
select select "service"
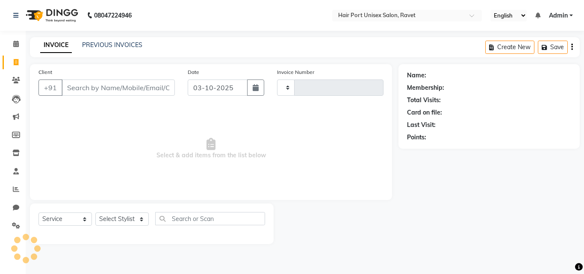
type input "4637"
select select "7015"
click at [154, 87] on input "Client" at bounding box center [118, 87] width 113 height 16
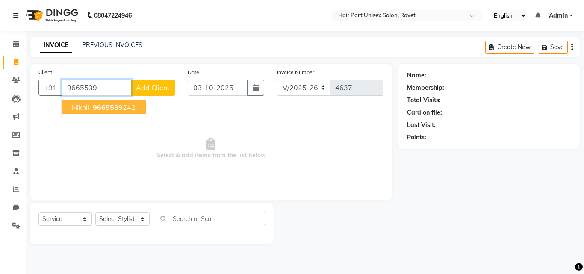
click at [125, 107] on ngb-highlight "9665539 242" at bounding box center [113, 107] width 44 height 9
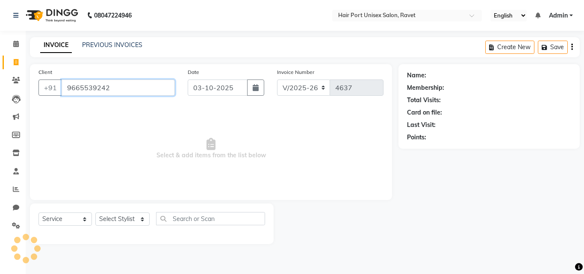
type input "9665539242"
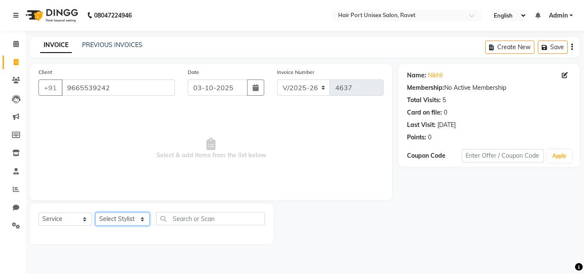
click at [140, 219] on select "Select Stylist [PERSON_NAME] [PERSON_NAME] [PERSON_NAME] [PERSON_NAME] [PERSON_…" at bounding box center [122, 218] width 54 height 13
select select "66342"
click at [95, 212] on select "Select Stylist [PERSON_NAME] [PERSON_NAME] [PERSON_NAME] [PERSON_NAME] [PERSON_…" at bounding box center [122, 218] width 54 height 13
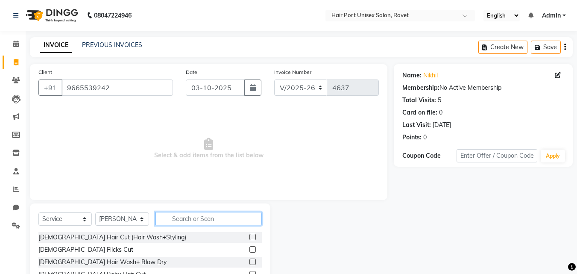
click at [212, 213] on input "text" at bounding box center [209, 218] width 106 height 13
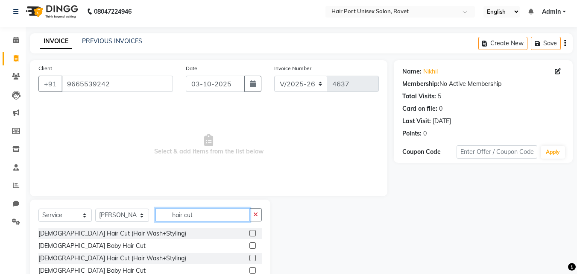
scroll to position [6, 0]
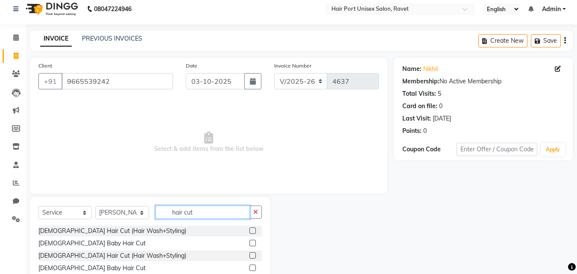
type input "hair cut"
click at [254, 265] on label at bounding box center [253, 268] width 6 height 6
click at [254, 265] on input "checkbox" at bounding box center [253, 268] width 6 height 6
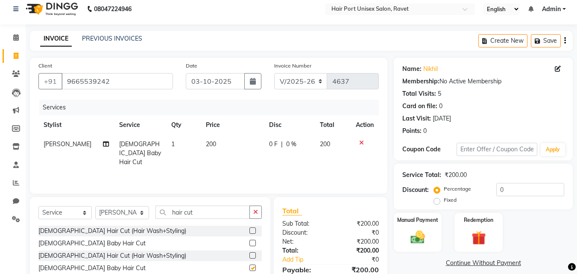
checkbox input "false"
click at [417, 227] on div "Manual Payment" at bounding box center [418, 232] width 50 height 41
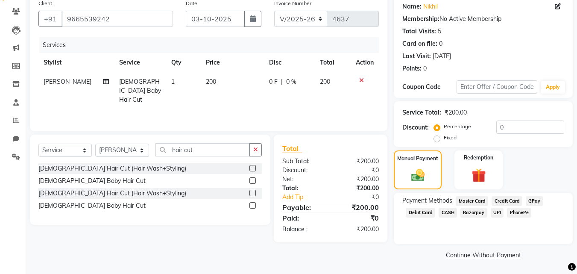
scroll to position [69, 0]
click at [519, 212] on span "PhonePe" at bounding box center [519, 212] width 24 height 10
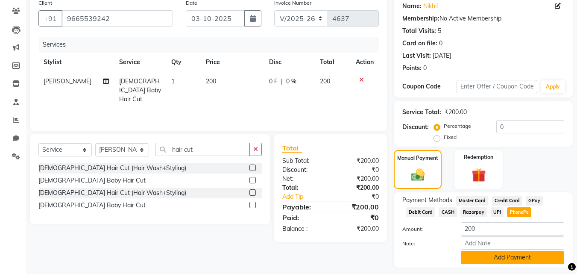
click at [522, 257] on button "Add Payment" at bounding box center [512, 257] width 103 height 13
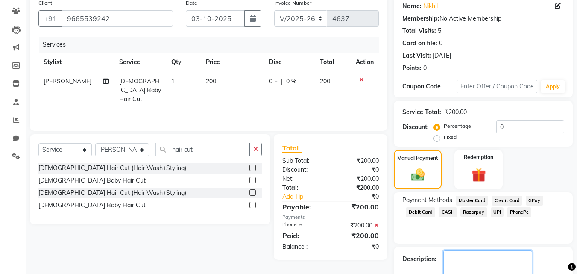
click at [522, 257] on textarea at bounding box center [488, 263] width 89 height 26
click at [517, 212] on span "PhonePe" at bounding box center [519, 212] width 24 height 10
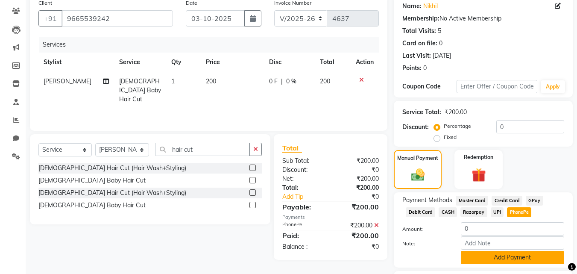
click at [515, 257] on button "Add Payment" at bounding box center [512, 257] width 103 height 13
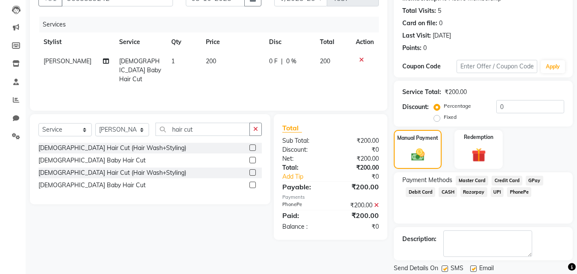
scroll to position [118, 0]
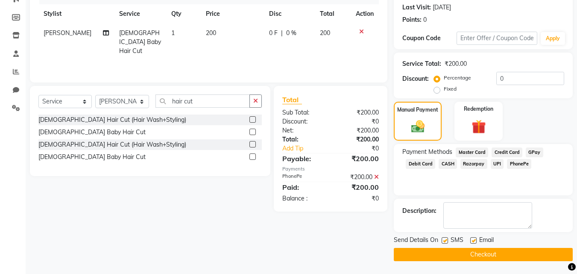
click at [501, 254] on button "Checkout" at bounding box center [483, 254] width 179 height 13
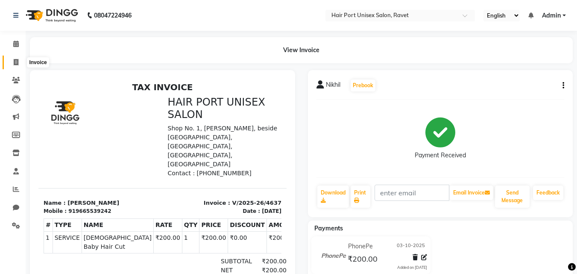
click at [12, 62] on span at bounding box center [16, 63] width 15 height 10
select select "service"
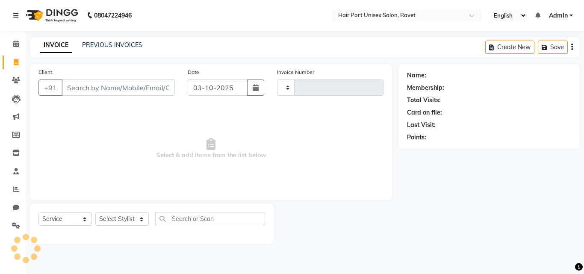
type input "4638"
select select "7015"
click at [94, 91] on input "Client" at bounding box center [118, 87] width 113 height 16
click at [0, 266] on aside "Calendar Invoice Clients Leads Marketing Members Inventory Staff Reports Chat S…" at bounding box center [13, 137] width 26 height 274
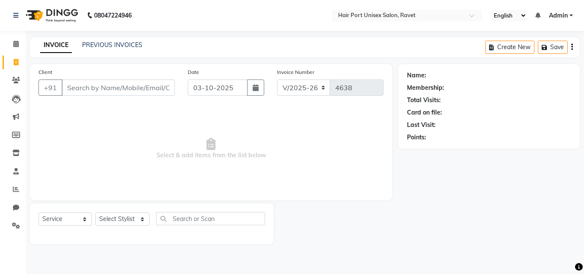
click at [0, 266] on aside "Calendar Invoice Clients Leads Marketing Members Inventory Staff Reports Chat S…" at bounding box center [13, 137] width 26 height 274
click at [116, 87] on input "Client" at bounding box center [118, 87] width 113 height 16
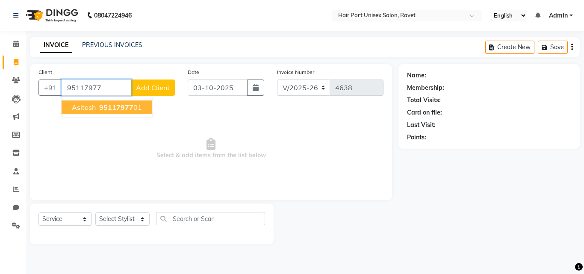
click at [129, 105] on span "95117977" at bounding box center [116, 107] width 34 height 9
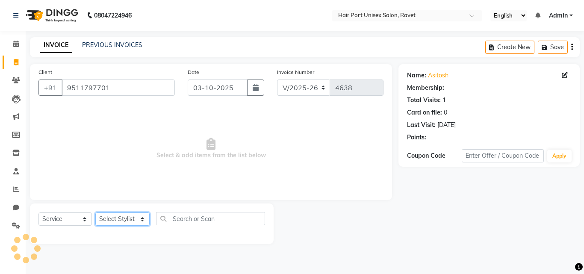
click at [143, 215] on select "Select Stylist [PERSON_NAME] [PERSON_NAME] [PERSON_NAME] [PERSON_NAME] [PERSON_…" at bounding box center [122, 218] width 54 height 13
click at [262, 149] on span "Select & add items from the list below" at bounding box center [210, 148] width 345 height 85
click at [139, 89] on input "9511797701" at bounding box center [118, 87] width 113 height 16
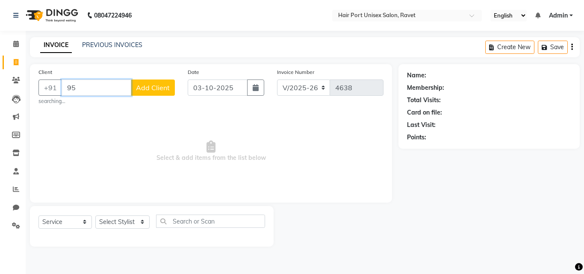
type input "9"
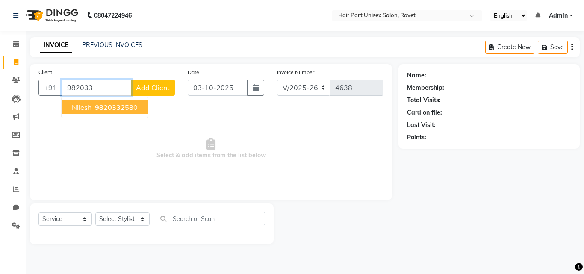
click at [123, 105] on ngb-highlight "982033 2580" at bounding box center [115, 107] width 44 height 9
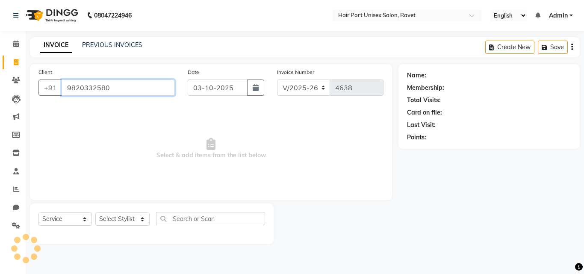
type input "9820332580"
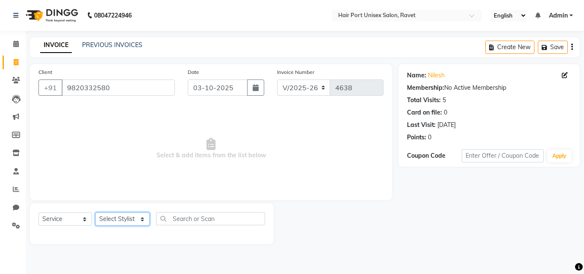
click at [138, 217] on select "Select Stylist [PERSON_NAME] [PERSON_NAME] [PERSON_NAME] [PERSON_NAME] [PERSON_…" at bounding box center [122, 218] width 54 height 13
select select "63965"
click at [95, 212] on select "Select Stylist [PERSON_NAME] [PERSON_NAME] [PERSON_NAME] [PERSON_NAME] [PERSON_…" at bounding box center [122, 218] width 54 height 13
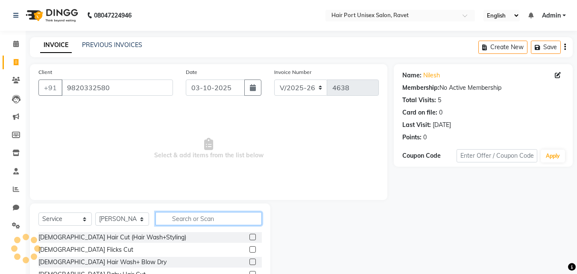
click at [171, 215] on input "text" at bounding box center [209, 218] width 106 height 13
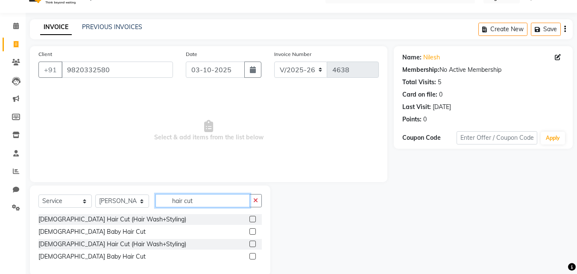
scroll to position [32, 0]
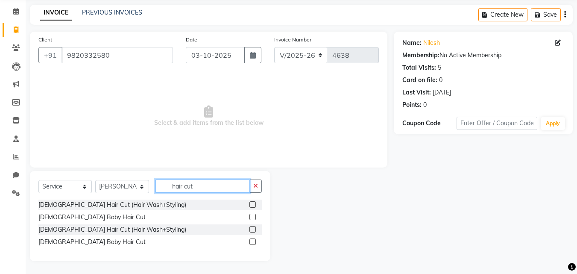
type input "hair cut"
click at [251, 244] on label at bounding box center [253, 241] width 6 height 6
click at [251, 244] on input "checkbox" at bounding box center [253, 242] width 6 height 6
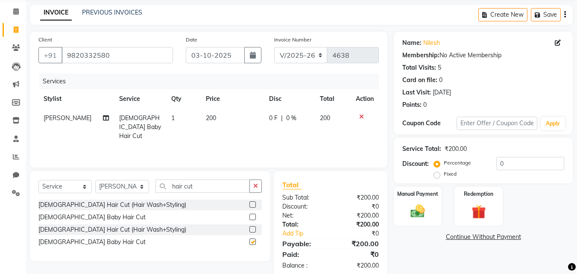
checkbox input "false"
click at [218, 187] on input "hair cut" at bounding box center [203, 185] width 94 height 13
type input "h"
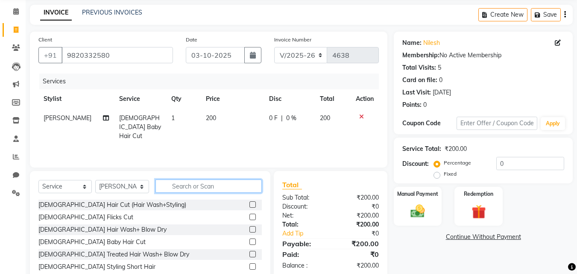
click at [204, 188] on input "text" at bounding box center [209, 185] width 106 height 13
type input "hair wash"
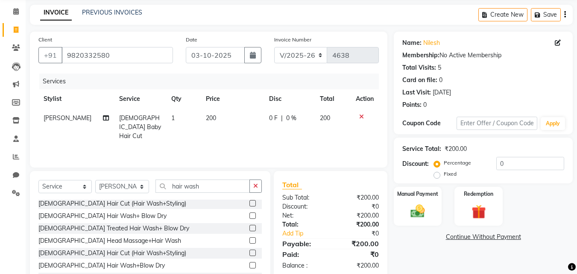
click at [250, 215] on label at bounding box center [253, 215] width 6 height 6
click at [250, 215] on input "checkbox" at bounding box center [253, 216] width 6 height 6
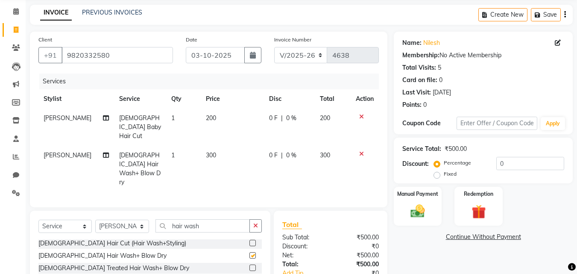
checkbox input "false"
click at [273, 151] on span "0 F" at bounding box center [273, 155] width 9 height 9
select select "63965"
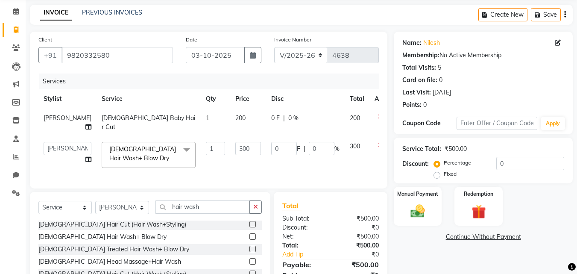
click at [273, 146] on input "0" at bounding box center [284, 148] width 26 height 13
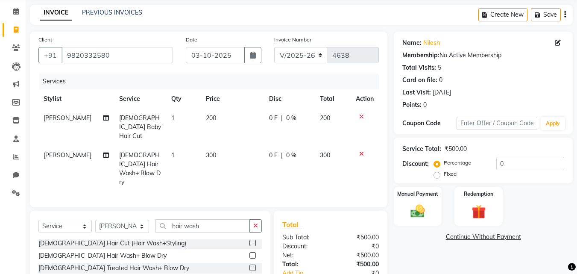
click at [227, 146] on td "300" at bounding box center [232, 169] width 63 height 46
select select "63965"
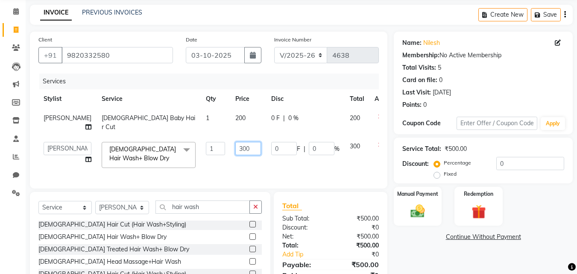
click at [235, 143] on input "300" at bounding box center [248, 148] width 26 height 13
type input "3"
type input "250"
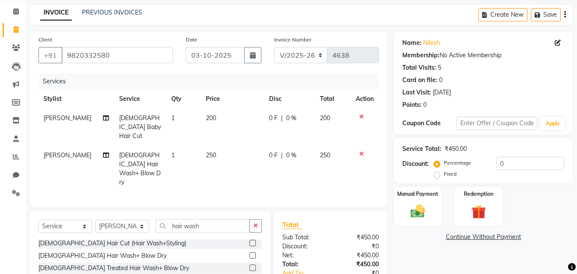
click at [262, 165] on div "Services Stylist Service Qty Price Disc Total Action [PERSON_NAME] [DEMOGRAPHIC…" at bounding box center [208, 135] width 341 height 125
click at [227, 219] on input "hair wash" at bounding box center [203, 225] width 94 height 13
type input "h"
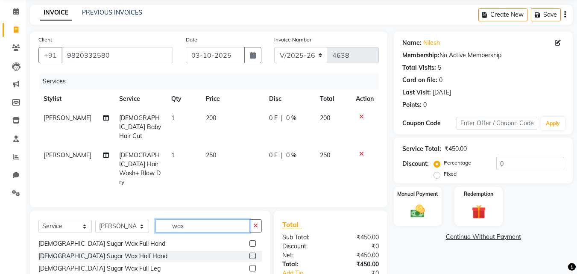
scroll to position [116, 0]
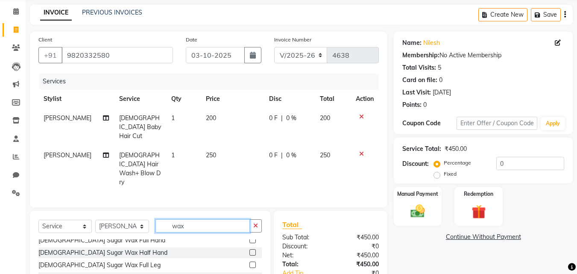
click at [194, 219] on input "wax" at bounding box center [203, 225] width 94 height 13
type input "w"
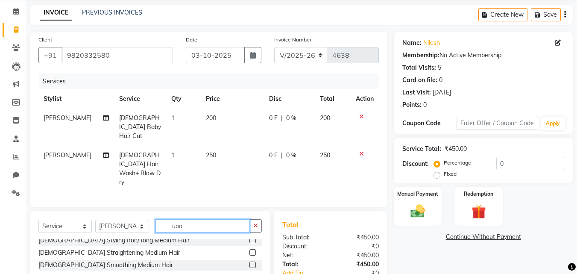
scroll to position [0, 0]
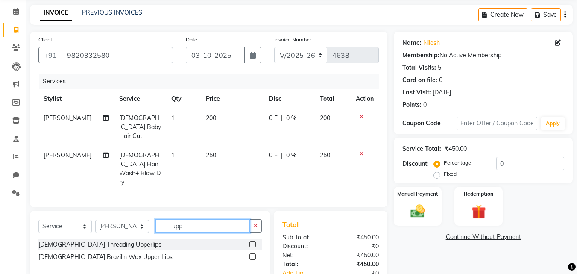
type input "upp"
click at [252, 253] on label at bounding box center [253, 256] width 6 height 6
click at [252, 254] on input "checkbox" at bounding box center [253, 257] width 6 height 6
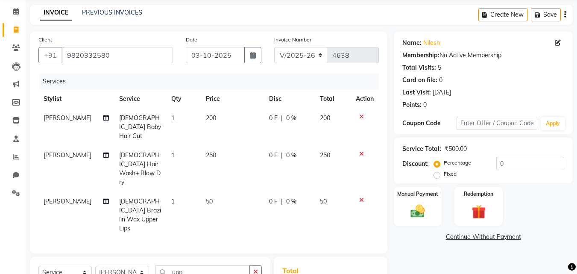
checkbox input "false"
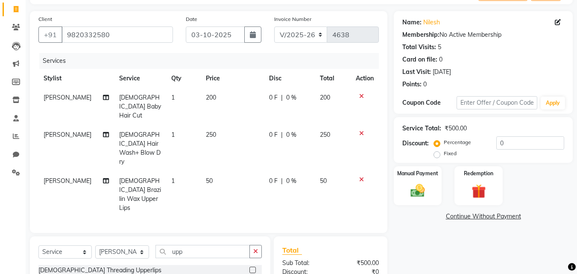
scroll to position [56, 0]
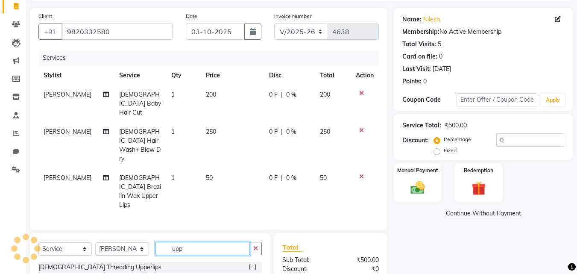
click at [190, 242] on input "upp" at bounding box center [203, 248] width 94 height 13
type input "u"
type input "bra"
click at [250, 264] on label at bounding box center [253, 267] width 6 height 6
click at [250, 265] on input "checkbox" at bounding box center [253, 268] width 6 height 6
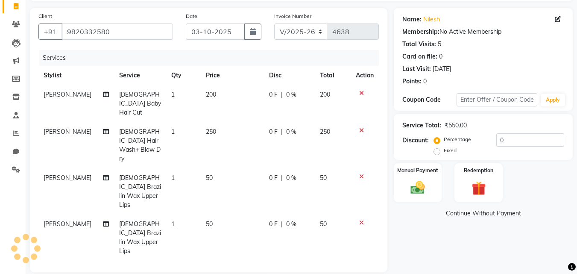
checkbox input "false"
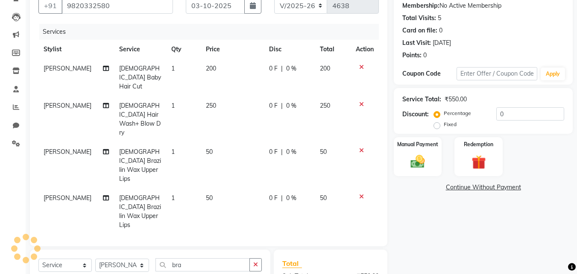
scroll to position [93, 0]
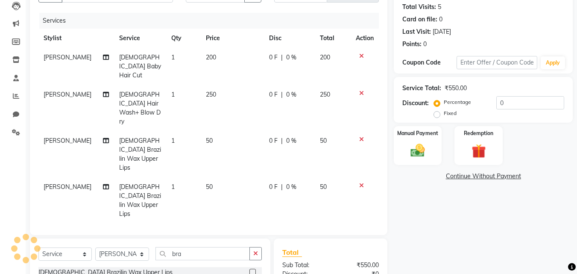
click at [208, 177] on td "50" at bounding box center [232, 200] width 63 height 46
select select "63965"
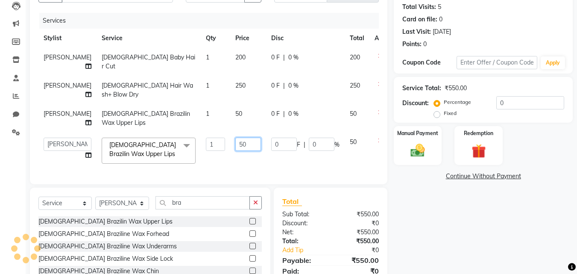
click at [235, 145] on input "50" at bounding box center [248, 144] width 26 height 13
type input "80"
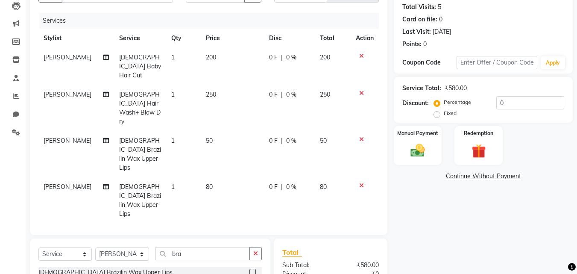
click at [359, 136] on icon at bounding box center [361, 139] width 5 height 6
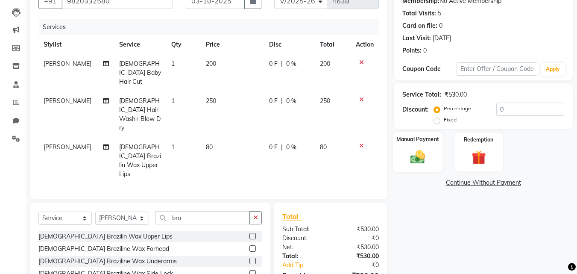
scroll to position [82, 0]
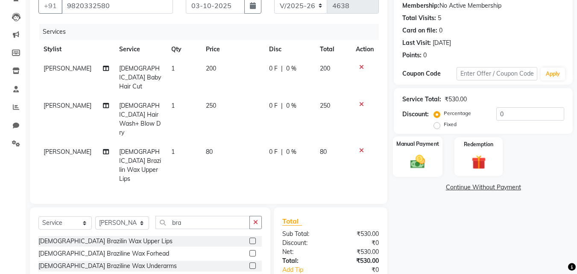
click at [410, 151] on div "Manual Payment" at bounding box center [418, 156] width 50 height 41
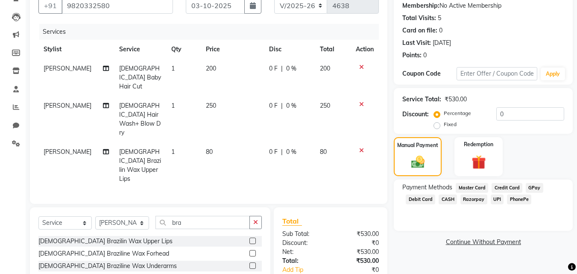
click at [364, 147] on div at bounding box center [365, 150] width 18 height 6
click at [361, 147] on icon at bounding box center [361, 150] width 5 height 6
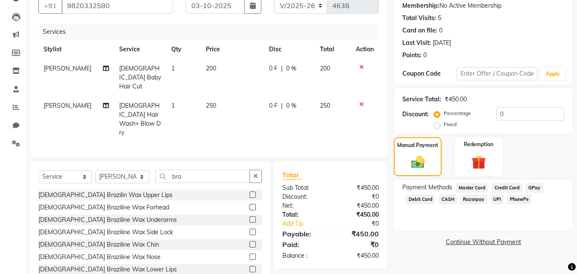
click at [361, 101] on icon at bounding box center [361, 104] width 5 height 6
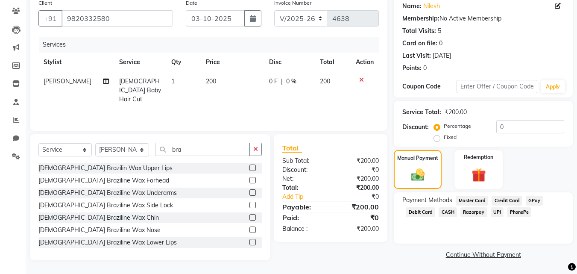
scroll to position [69, 0]
click at [141, 150] on select "Select Stylist [PERSON_NAME] [PERSON_NAME] [PERSON_NAME] [PERSON_NAME] [PERSON_…" at bounding box center [122, 149] width 54 height 13
select select "65581"
click at [95, 143] on select "Select Stylist [PERSON_NAME] [PERSON_NAME] [PERSON_NAME] [PERSON_NAME] [PERSON_…" at bounding box center [122, 149] width 54 height 13
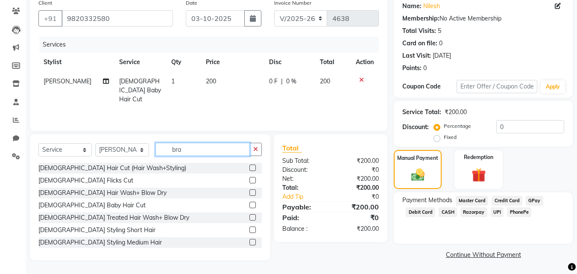
click at [202, 148] on input "bra" at bounding box center [203, 149] width 94 height 13
type input "b"
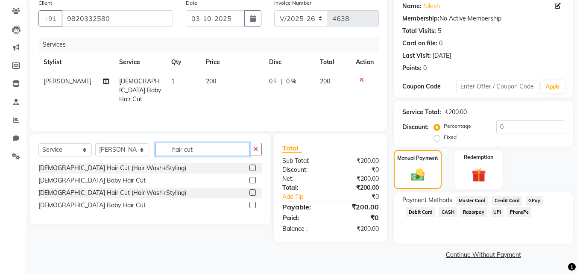
type input "hair cut"
click at [252, 180] on label at bounding box center [253, 180] width 6 height 6
click at [252, 180] on input "checkbox" at bounding box center [253, 181] width 6 height 6
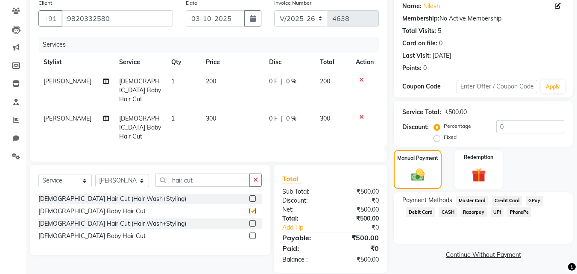
checkbox input "false"
click at [210, 109] on td "300" at bounding box center [232, 127] width 63 height 37
select select "65581"
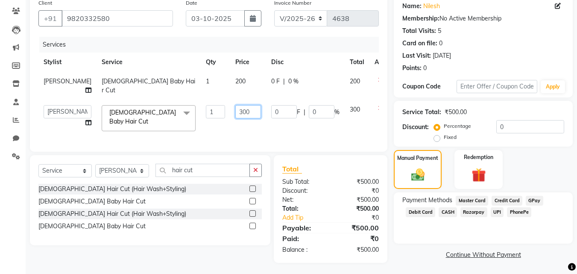
click at [235, 111] on input "300" at bounding box center [248, 111] width 26 height 13
type input "3"
type input "250"
click at [243, 94] on td "200" at bounding box center [248, 86] width 36 height 28
select select "63965"
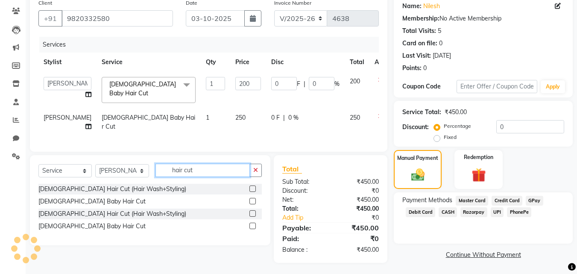
click at [223, 171] on input "hair cut" at bounding box center [203, 170] width 94 height 13
type input "h"
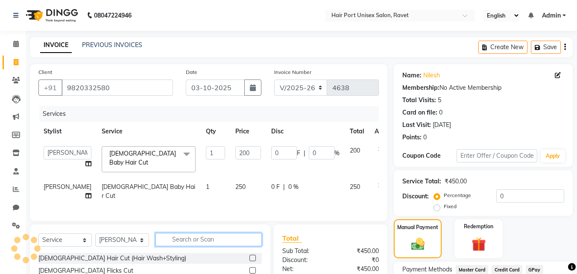
click at [224, 237] on input "text" at bounding box center [209, 239] width 106 height 13
click at [224, 236] on input "text" at bounding box center [209, 239] width 106 height 13
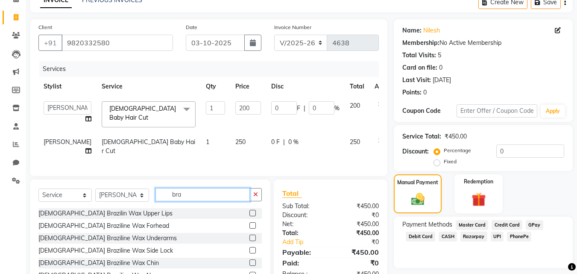
scroll to position [47, 0]
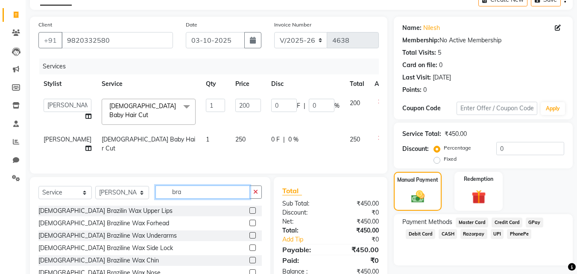
type input "bra"
click at [250, 212] on label at bounding box center [253, 210] width 6 height 6
click at [250, 212] on input "checkbox" at bounding box center [253, 211] width 6 height 6
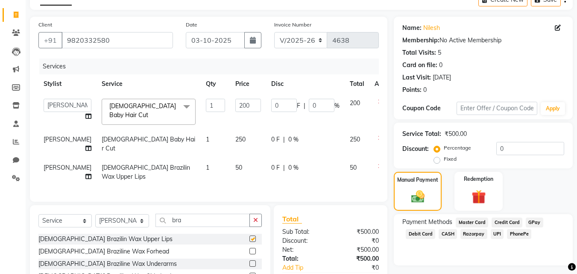
checkbox input "false"
click at [230, 165] on td "50" at bounding box center [248, 172] width 36 height 28
select select "65581"
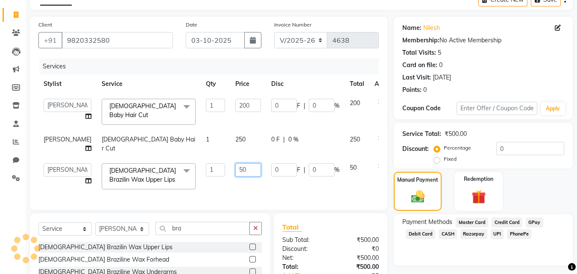
click at [235, 165] on input "50" at bounding box center [248, 169] width 26 height 13
type input "5"
type input "80"
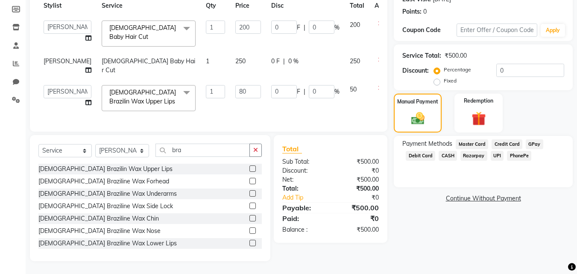
scroll to position [120, 0]
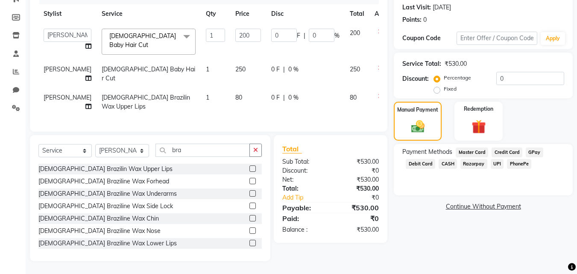
click at [512, 153] on div "Payment Methods Master Card Credit Card GPay Debit Card CASH Razorpay UPI Phone…" at bounding box center [484, 158] width 162 height 23
click at [520, 162] on span "PhonePe" at bounding box center [519, 164] width 24 height 10
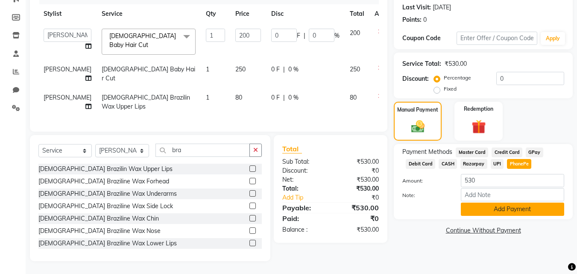
click at [526, 203] on button "Add Payment" at bounding box center [512, 209] width 103 height 13
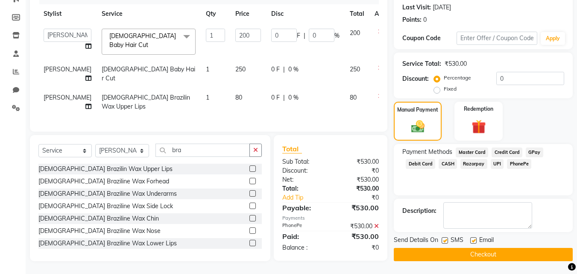
click at [500, 252] on button "Checkout" at bounding box center [483, 254] width 179 height 13
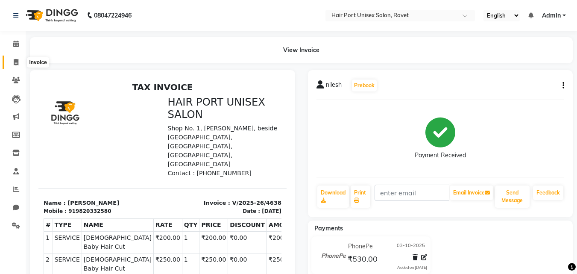
click at [15, 63] on icon at bounding box center [16, 62] width 5 height 6
select select "service"
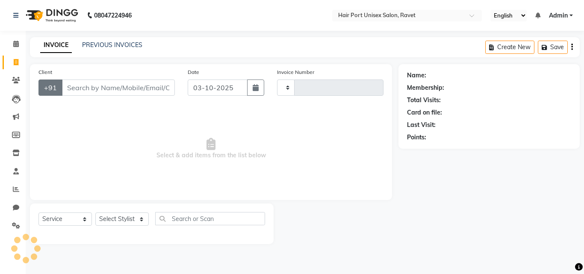
type input "4639"
select select "7015"
click at [70, 85] on input "Client" at bounding box center [118, 87] width 113 height 16
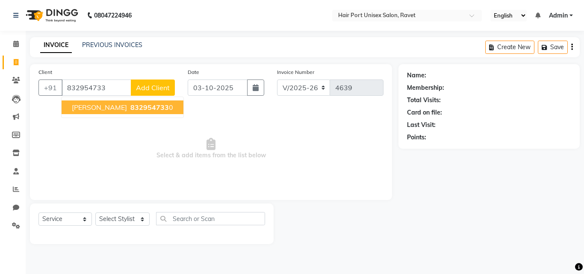
click at [110, 108] on span "[PERSON_NAME]" at bounding box center [99, 107] width 55 height 9
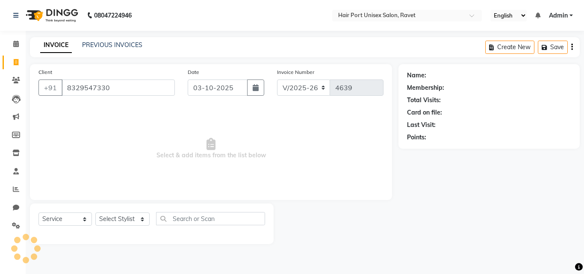
type input "8329547330"
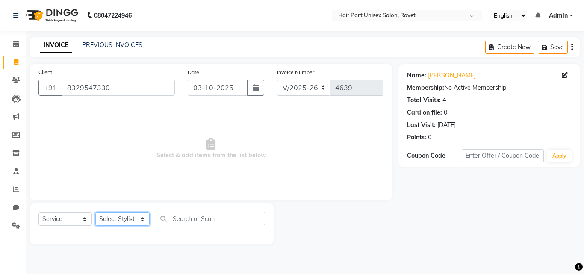
click at [138, 219] on select "Select Stylist [PERSON_NAME] [PERSON_NAME] [PERSON_NAME] [PERSON_NAME] [PERSON_…" at bounding box center [122, 218] width 54 height 13
select select "66342"
click at [95, 212] on select "Select Stylist [PERSON_NAME] [PERSON_NAME] [PERSON_NAME] [PERSON_NAME] [PERSON_…" at bounding box center [122, 218] width 54 height 13
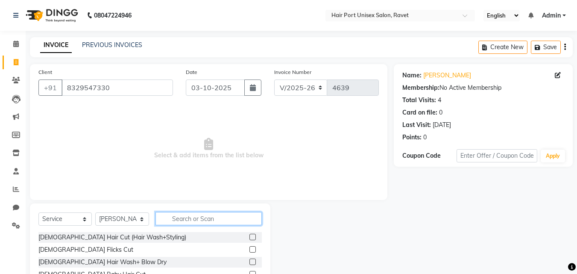
click at [185, 218] on input "text" at bounding box center [209, 218] width 106 height 13
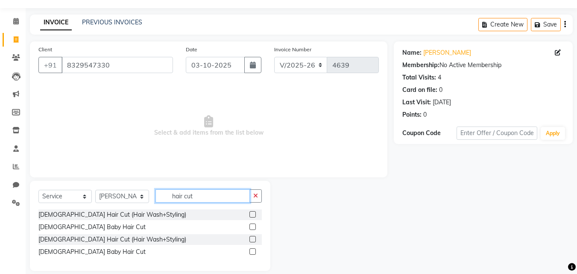
scroll to position [27, 0]
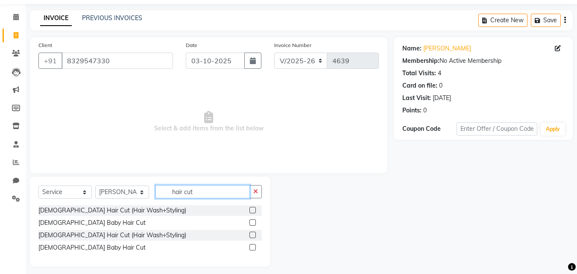
type input "hair cut"
click at [250, 235] on label at bounding box center [253, 235] width 6 height 6
click at [250, 235] on input "checkbox" at bounding box center [253, 235] width 6 height 6
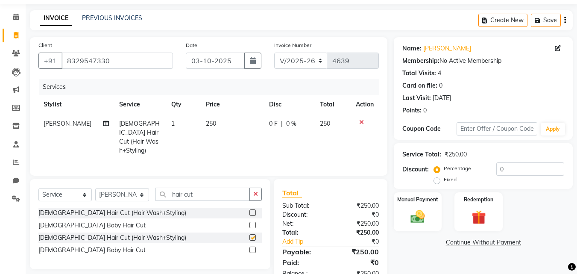
checkbox input "false"
click at [423, 220] on img at bounding box center [418, 216] width 24 height 17
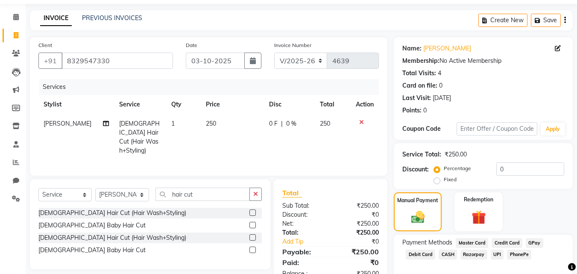
click at [511, 253] on span "PhonePe" at bounding box center [519, 255] width 24 height 10
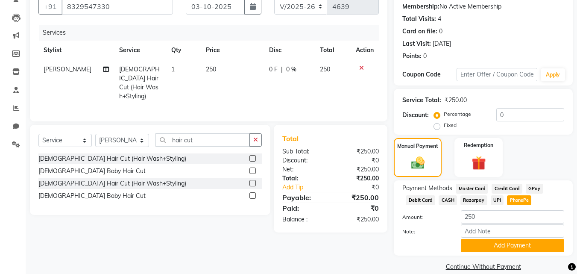
scroll to position [93, 0]
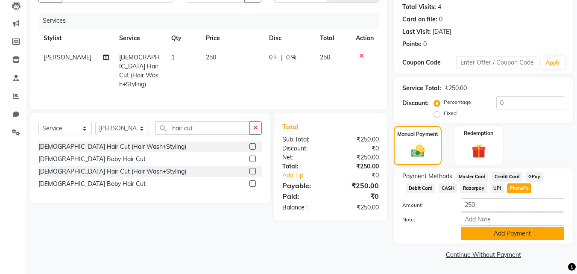
click at [518, 233] on button "Add Payment" at bounding box center [512, 233] width 103 height 13
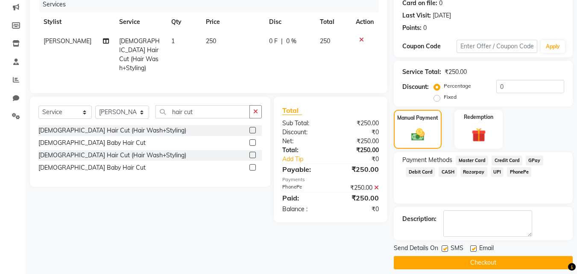
scroll to position [118, 0]
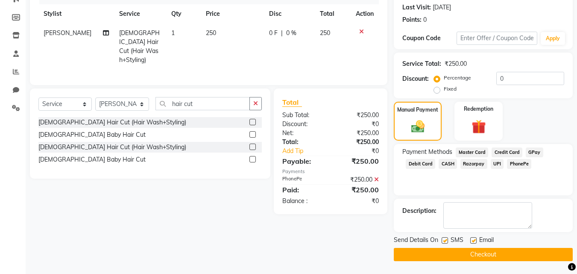
click at [510, 254] on button "Checkout" at bounding box center [483, 254] width 179 height 13
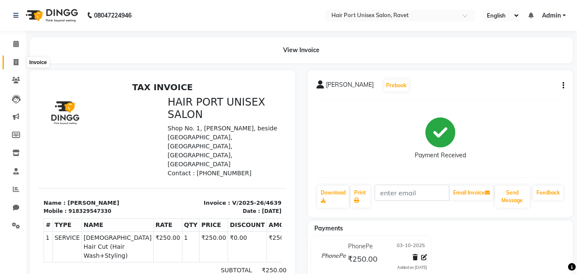
click at [16, 65] on icon at bounding box center [16, 62] width 5 height 6
select select "service"
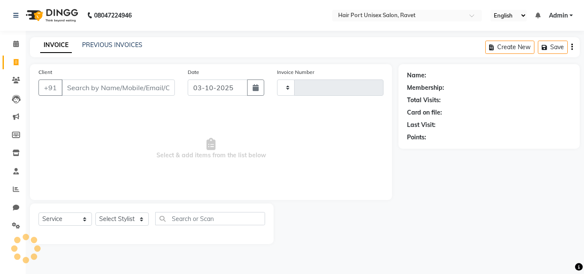
type input "4640"
select select "7015"
click at [91, 86] on input "Client" at bounding box center [118, 87] width 113 height 16
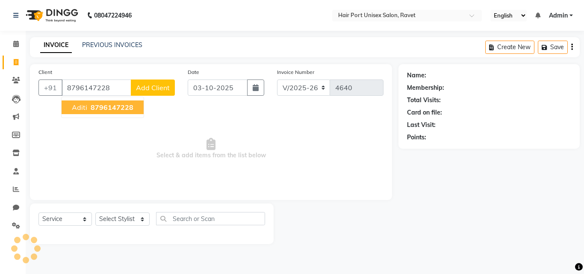
type input "8796147228"
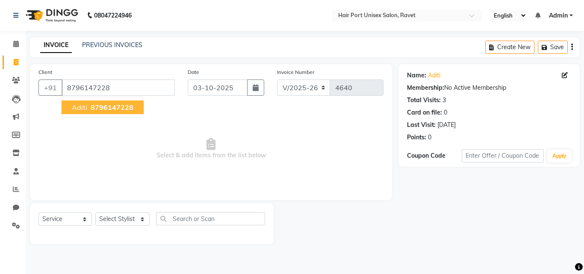
click at [100, 107] on span "8796147228" at bounding box center [112, 107] width 43 height 9
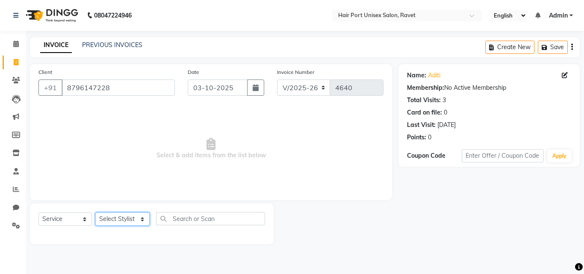
click at [138, 220] on select "Select Stylist [PERSON_NAME] [PERSON_NAME] [PERSON_NAME] [PERSON_NAME] [PERSON_…" at bounding box center [122, 218] width 54 height 13
click at [16, 75] on link "Clients" at bounding box center [13, 80] width 21 height 14
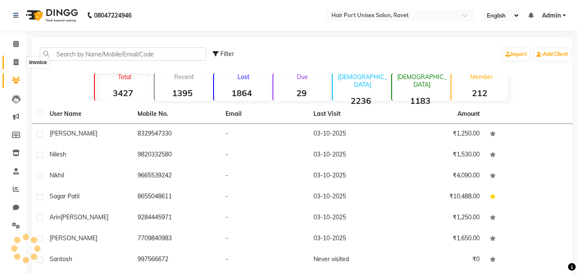
click at [15, 60] on icon at bounding box center [16, 62] width 5 height 6
select select "service"
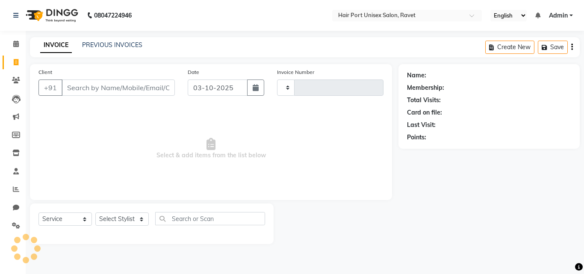
type input "4640"
select select "7015"
click at [162, 88] on input "Client" at bounding box center [118, 87] width 113 height 16
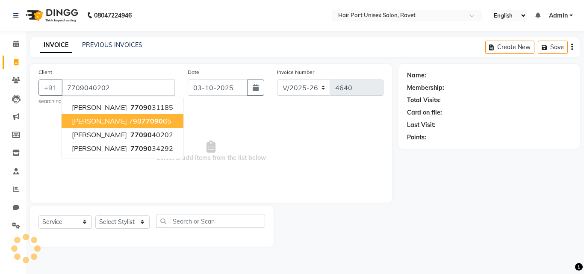
click at [198, 118] on span "Select & add items from the list below" at bounding box center [210, 151] width 345 height 85
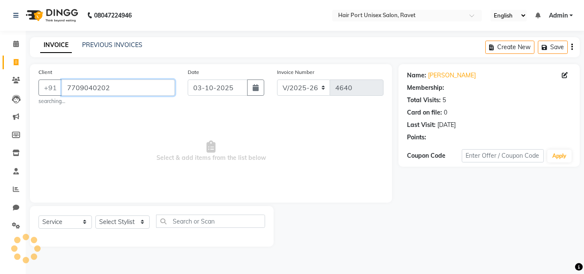
click at [140, 91] on input "7709040202" at bounding box center [118, 87] width 113 height 16
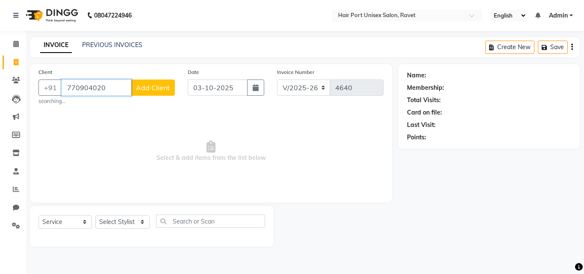
type input "7709040202"
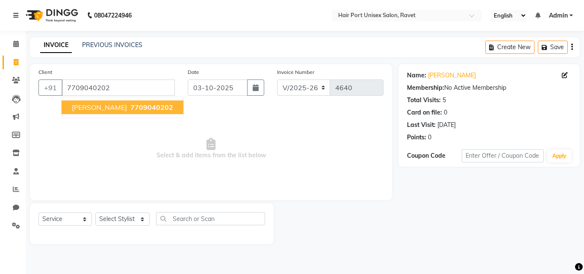
click at [140, 101] on button "Tejas Gheghde 7709040202" at bounding box center [123, 107] width 122 height 14
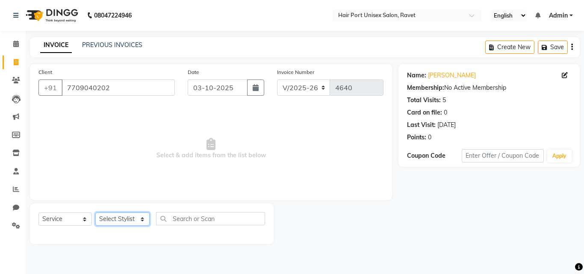
click at [141, 220] on select "Select Stylist [PERSON_NAME] [PERSON_NAME] [PERSON_NAME] [PERSON_NAME] [PERSON_…" at bounding box center [122, 218] width 54 height 13
select select "58688"
click at [95, 212] on select "Select Stylist [PERSON_NAME] [PERSON_NAME] [PERSON_NAME] [PERSON_NAME] [PERSON_…" at bounding box center [122, 218] width 54 height 13
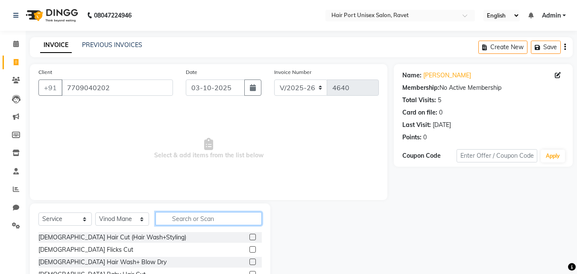
click at [187, 217] on input "text" at bounding box center [209, 218] width 106 height 13
type input "a"
type input "c"
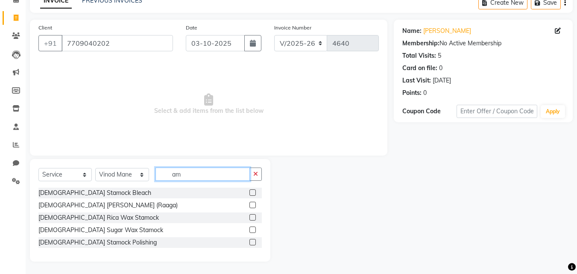
scroll to position [45, 0]
type input "a"
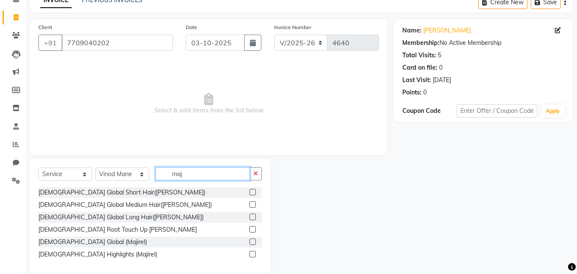
type input "maj"
click at [252, 241] on label at bounding box center [253, 241] width 6 height 6
click at [252, 241] on input "checkbox" at bounding box center [253, 242] width 6 height 6
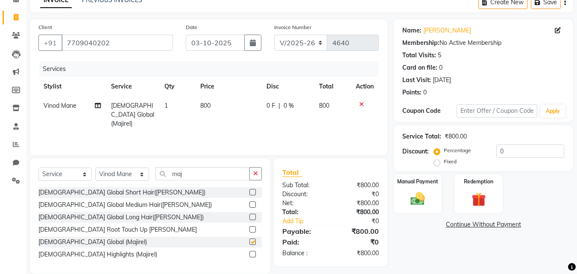
checkbox input "false"
click at [212, 108] on td "800" at bounding box center [228, 114] width 66 height 37
select select "58688"
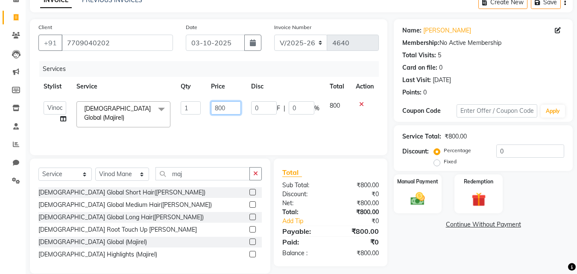
click at [218, 106] on input "800" at bounding box center [225, 107] width 29 height 13
type input "900"
click at [218, 106] on input "900" at bounding box center [225, 107] width 29 height 13
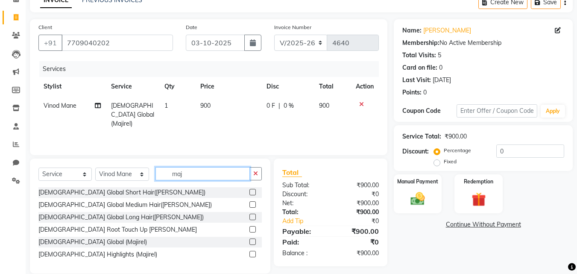
click at [182, 171] on input "maj" at bounding box center [203, 173] width 94 height 13
type input "m"
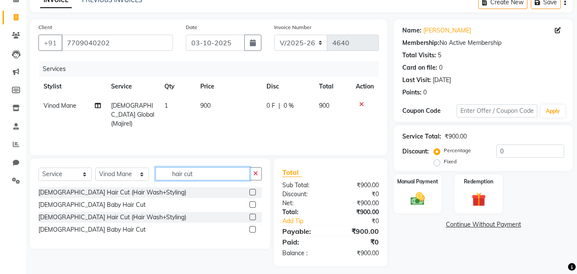
type input "hair cut"
click at [253, 217] on label at bounding box center [253, 217] width 6 height 6
click at [253, 217] on input "checkbox" at bounding box center [253, 218] width 6 height 6
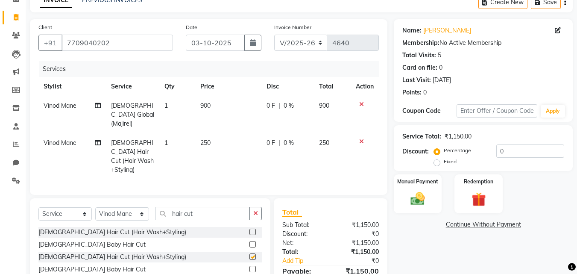
checkbox input "false"
click at [257, 207] on button "button" at bounding box center [256, 213] width 12 height 13
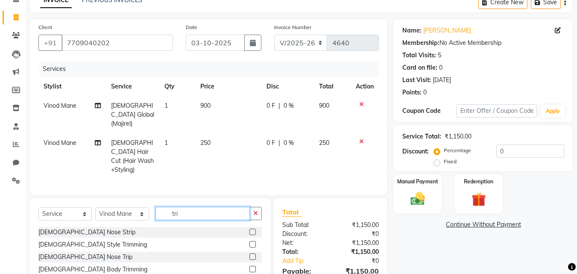
type input "tri"
click at [253, 241] on label at bounding box center [253, 244] width 6 height 6
click at [253, 242] on input "checkbox" at bounding box center [253, 245] width 6 height 6
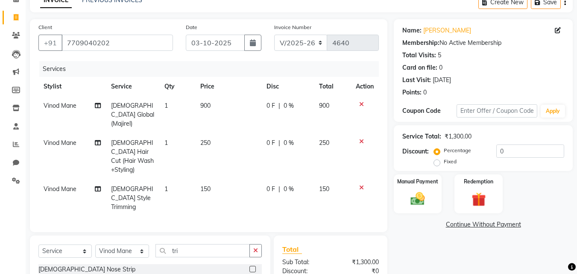
checkbox input "false"
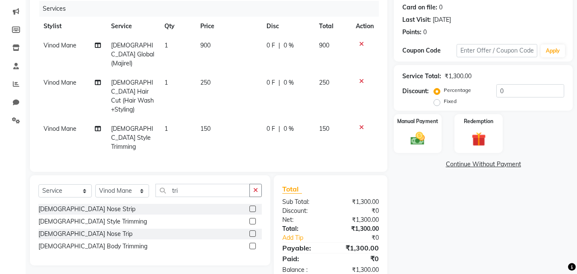
scroll to position [106, 0]
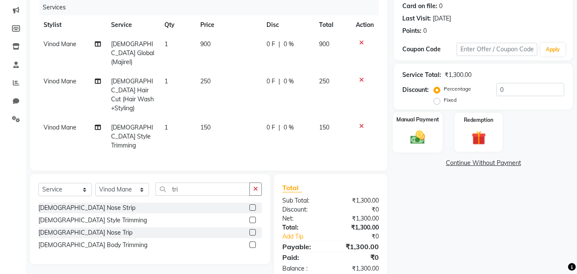
click at [408, 137] on img at bounding box center [418, 137] width 24 height 17
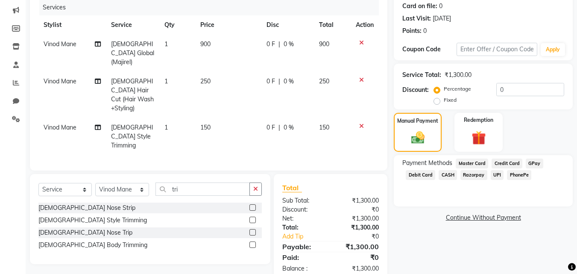
click at [515, 175] on span "PhonePe" at bounding box center [519, 175] width 24 height 10
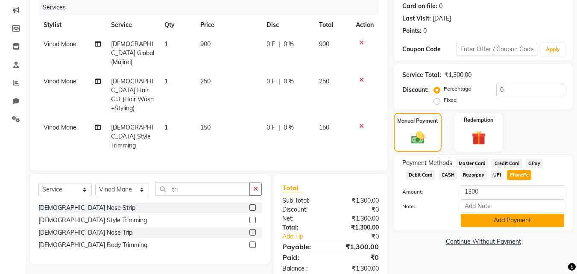
click at [522, 217] on button "Add Payment" at bounding box center [512, 220] width 103 height 13
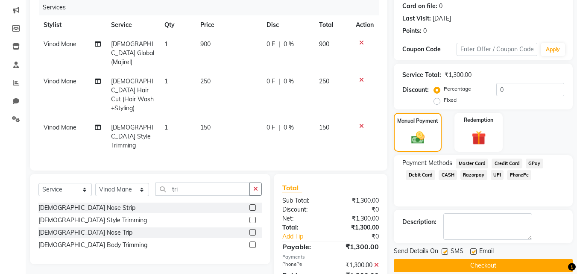
click at [509, 261] on button "Checkout" at bounding box center [483, 265] width 179 height 13
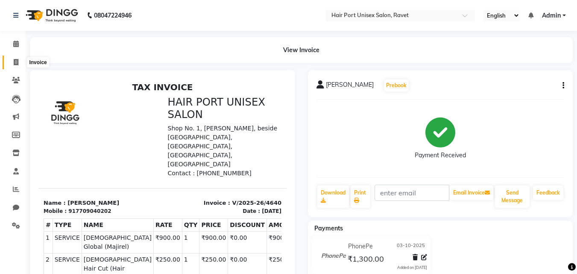
click at [17, 62] on icon at bounding box center [16, 62] width 5 height 6
select select "service"
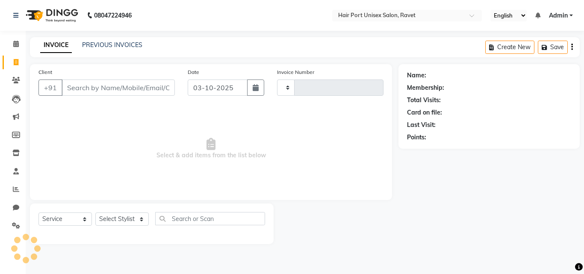
click at [92, 87] on input "Client" at bounding box center [118, 87] width 113 height 16
type input "4641"
select select "7015"
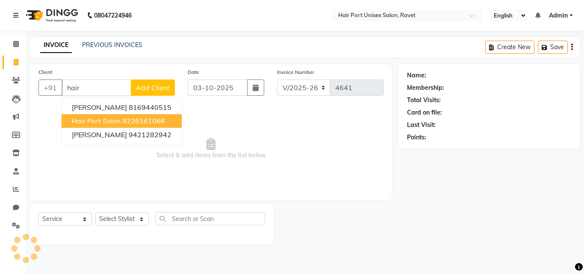
click at [132, 123] on ngb-highlight "9226161066" at bounding box center [143, 121] width 43 height 9
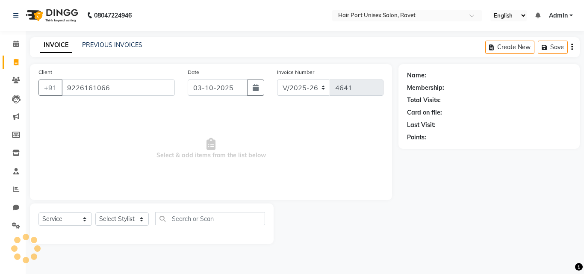
type input "9226161066"
click at [142, 216] on select "Select Stylist" at bounding box center [121, 218] width 53 height 13
click at [200, 168] on span "Select & add items from the list below" at bounding box center [210, 148] width 345 height 85
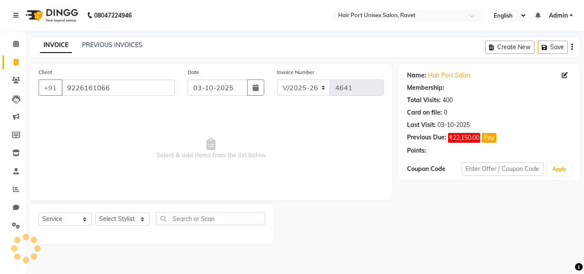
select select "1: Object"
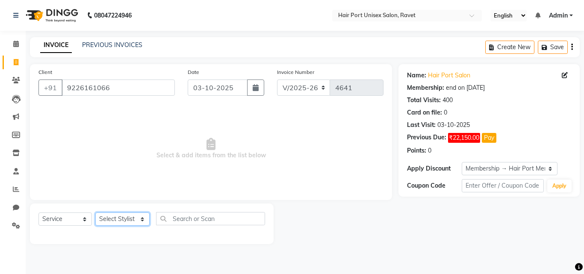
click at [136, 218] on select "Select Stylist [PERSON_NAME] [PERSON_NAME] [PERSON_NAME] [PERSON_NAME] [PERSON_…" at bounding box center [122, 218] width 54 height 13
select select "58688"
click at [95, 212] on select "Select Stylist [PERSON_NAME] [PERSON_NAME] [PERSON_NAME] [PERSON_NAME] [PERSON_…" at bounding box center [122, 218] width 54 height 13
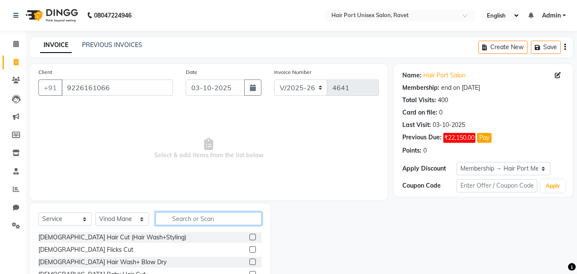
click at [176, 216] on input "text" at bounding box center [209, 218] width 106 height 13
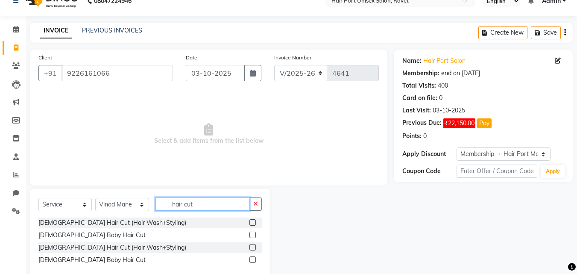
scroll to position [32, 0]
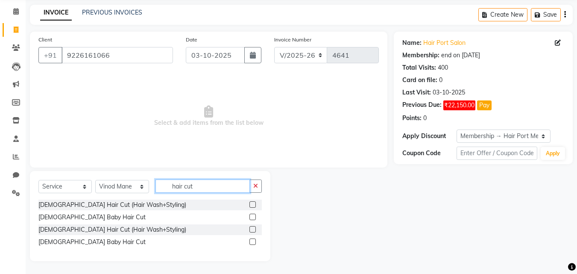
type input "hair cut"
click at [251, 227] on label at bounding box center [253, 229] width 6 height 6
click at [251, 227] on input "checkbox" at bounding box center [253, 230] width 6 height 6
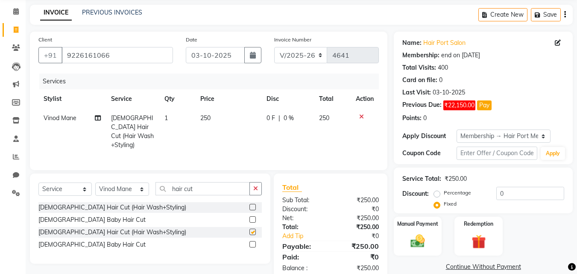
checkbox input "false"
click at [418, 226] on label "Manual Payment" at bounding box center [418, 223] width 43 height 8
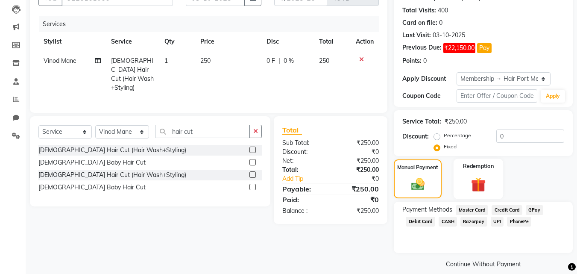
scroll to position [99, 0]
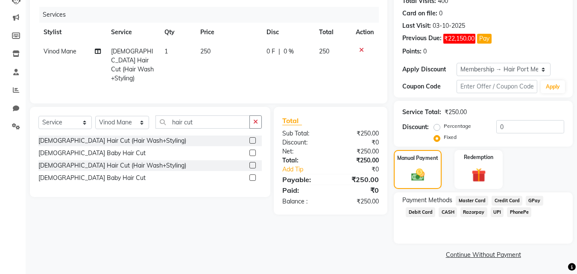
click at [532, 201] on span "GPay" at bounding box center [535, 201] width 18 height 10
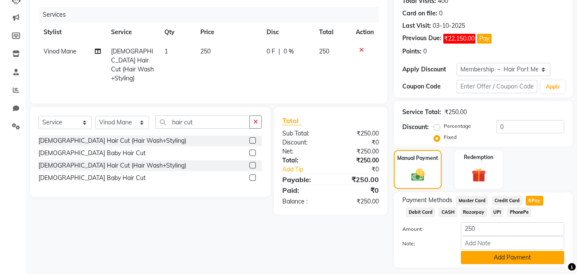
click at [514, 256] on button "Add Payment" at bounding box center [512, 257] width 103 height 13
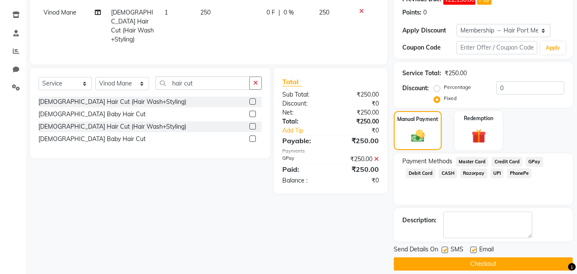
scroll to position [147, 0]
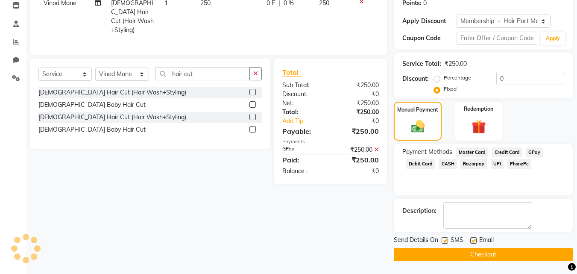
click at [514, 256] on button "Checkout" at bounding box center [483, 254] width 179 height 13
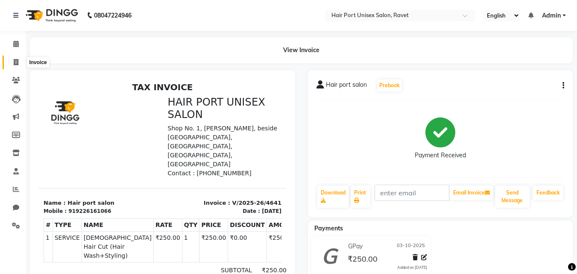
click at [18, 59] on icon at bounding box center [16, 62] width 5 height 6
select select "service"
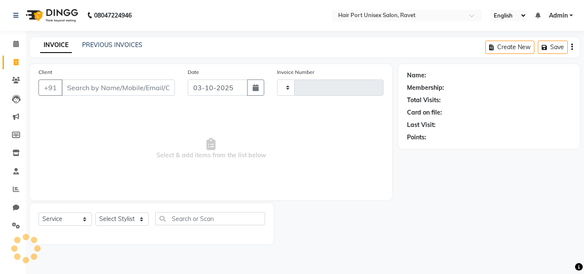
type input "4642"
select select "7015"
click at [89, 85] on input "Client" at bounding box center [118, 87] width 113 height 16
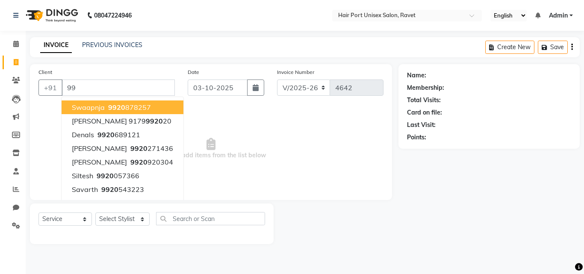
type input "9"
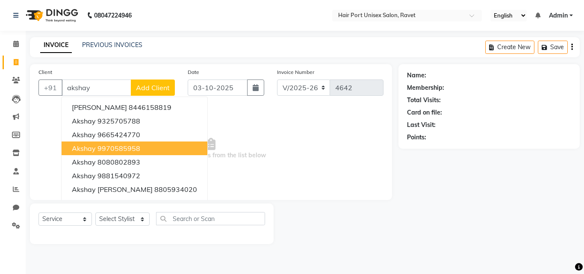
click at [100, 143] on button "Akshay 9970585958" at bounding box center [135, 148] width 146 height 14
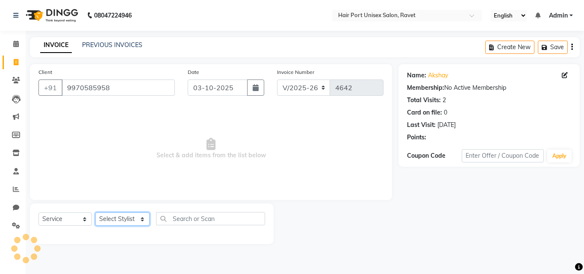
click at [136, 220] on select "Select Stylist [PERSON_NAME] [PERSON_NAME] [PERSON_NAME] [PERSON_NAME] [PERSON_…" at bounding box center [122, 218] width 54 height 13
click at [82, 119] on span "Select & add items from the list below" at bounding box center [210, 148] width 345 height 85
click at [129, 113] on span "Select & add items from the list below" at bounding box center [210, 148] width 345 height 85
click at [128, 88] on input "9970585958" at bounding box center [118, 87] width 113 height 16
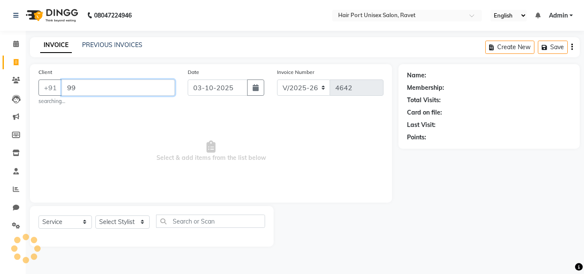
type input "9"
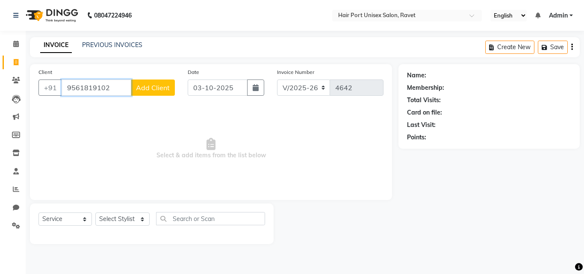
type input "9561819102"
click at [141, 90] on span "Add Client" at bounding box center [153, 87] width 34 height 9
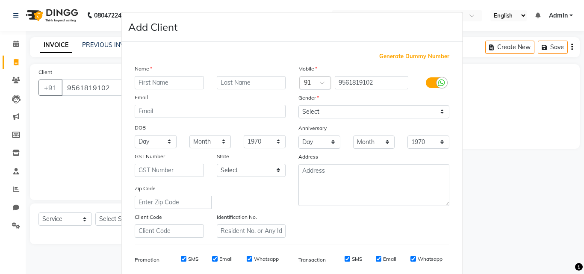
click at [85, 103] on ngb-modal-window "Add Client Generate Dummy Number Name Email DOB Day 01 02 03 04 05 06 07 08 09 …" at bounding box center [292, 137] width 584 height 274
click at [106, 103] on ngb-modal-window "Add Client Generate Dummy Number Name Email DOB Day 01 02 03 04 05 06 07 08 09 …" at bounding box center [292, 137] width 584 height 274
click at [176, 80] on input "text" at bounding box center [169, 82] width 69 height 13
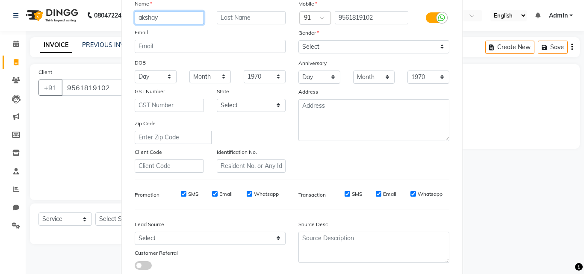
scroll to position [121, 0]
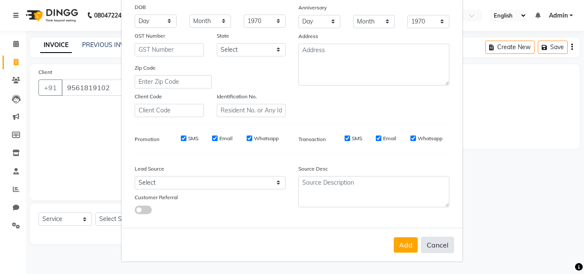
click at [430, 242] on button "Cancel" at bounding box center [437, 245] width 33 height 16
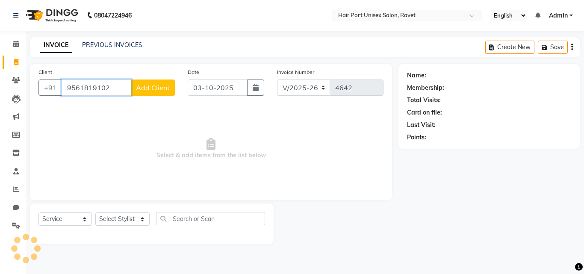
click at [110, 88] on input "9561819102" at bounding box center [97, 87] width 70 height 16
click at [141, 83] on input "9561819103" at bounding box center [118, 87] width 113 height 16
click at [141, 82] on button "Add Client" at bounding box center [153, 87] width 44 height 16
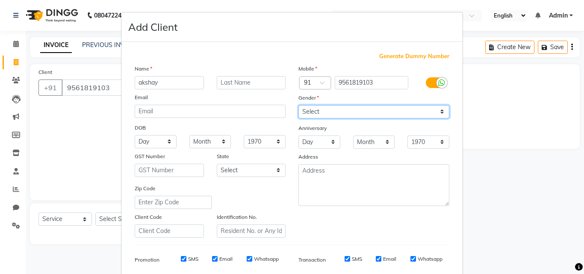
click at [332, 109] on select "Select [DEMOGRAPHIC_DATA] [DEMOGRAPHIC_DATA] Other Prefer Not To Say" at bounding box center [373, 111] width 151 height 13
click at [298, 105] on select "Select [DEMOGRAPHIC_DATA] [DEMOGRAPHIC_DATA] Other Prefer Not To Say" at bounding box center [373, 111] width 151 height 13
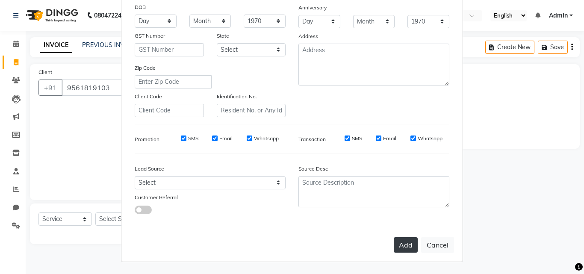
click at [403, 243] on button "Add" at bounding box center [406, 244] width 24 height 15
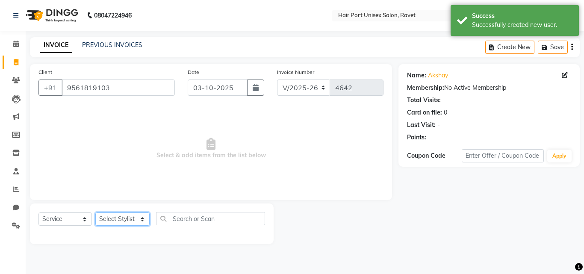
click at [141, 218] on select "Select Stylist [PERSON_NAME] [PERSON_NAME] [PERSON_NAME] [PERSON_NAME] [PERSON_…" at bounding box center [122, 218] width 54 height 13
click at [95, 212] on select "Select Stylist [PERSON_NAME] [PERSON_NAME] [PERSON_NAME] [PERSON_NAME] [PERSON_…" at bounding box center [122, 218] width 54 height 13
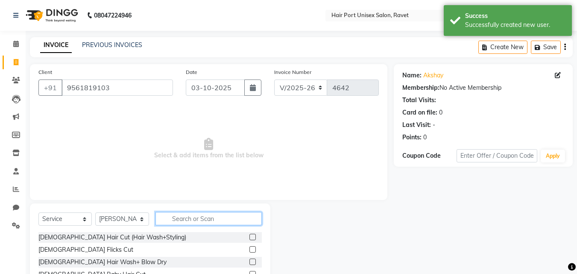
click at [190, 214] on input "text" at bounding box center [209, 218] width 106 height 13
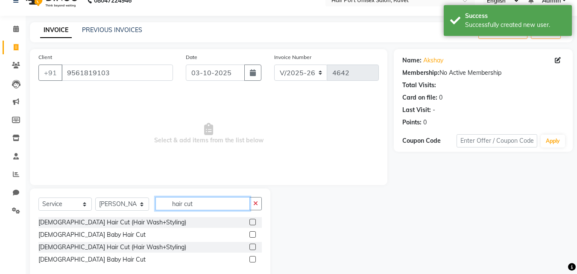
scroll to position [32, 0]
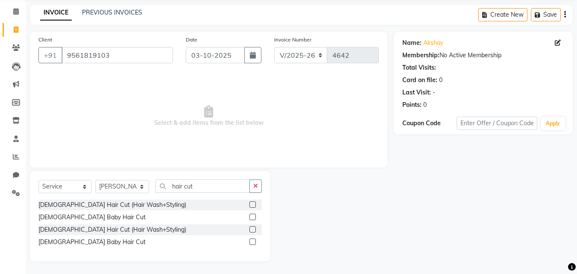
click at [253, 242] on label at bounding box center [253, 241] width 6 height 6
click at [253, 242] on input "checkbox" at bounding box center [253, 242] width 6 height 6
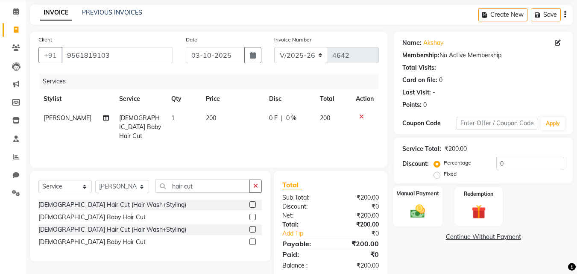
click at [411, 214] on img at bounding box center [418, 211] width 24 height 17
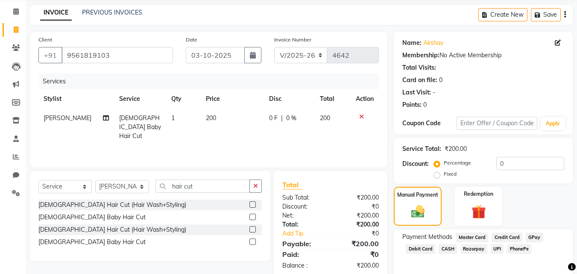
click at [513, 247] on span "PhonePe" at bounding box center [519, 249] width 24 height 10
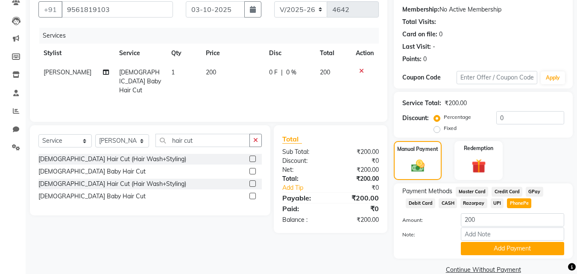
scroll to position [93, 0]
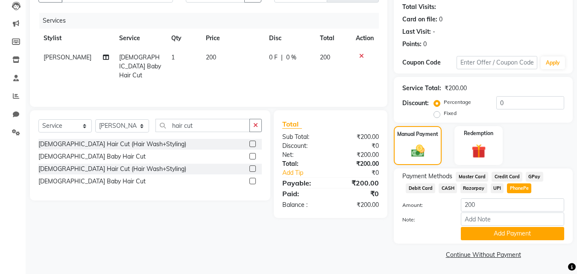
click at [513, 247] on div "Name: Akshay Membership: No Active Membership Total Visits: Card on file: 0 Las…" at bounding box center [486, 116] width 185 height 290
click at [518, 233] on button "Add Payment" at bounding box center [512, 233] width 103 height 13
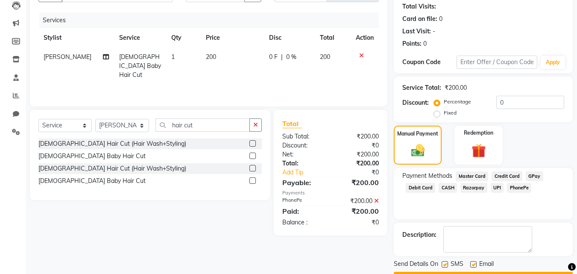
scroll to position [105, 0]
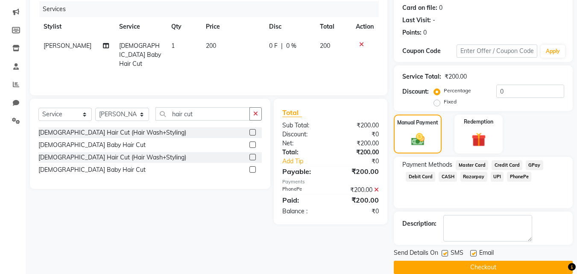
click at [493, 262] on button "Checkout" at bounding box center [483, 267] width 179 height 13
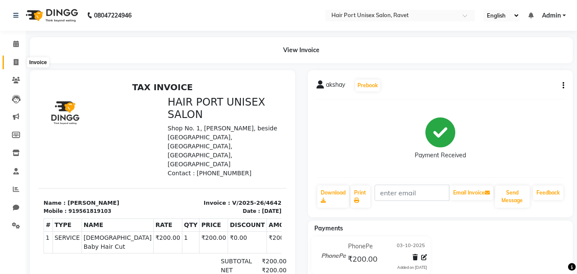
click at [17, 59] on icon at bounding box center [16, 62] width 5 height 6
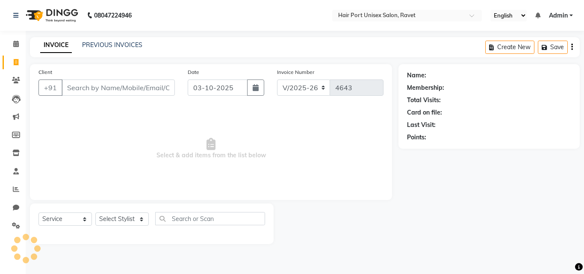
click at [88, 87] on input "Client" at bounding box center [118, 87] width 113 height 16
click at [152, 88] on span "Add Client" at bounding box center [153, 87] width 34 height 9
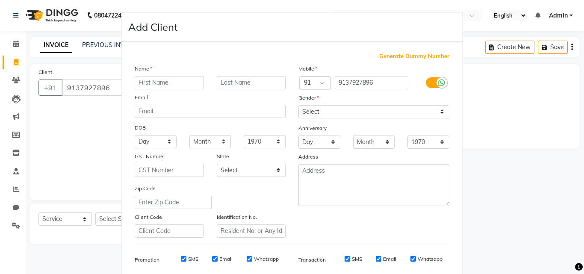
click at [172, 85] on input "text" at bounding box center [169, 82] width 69 height 13
click at [381, 114] on select "Select [DEMOGRAPHIC_DATA] [DEMOGRAPHIC_DATA] Other Prefer Not To Say" at bounding box center [373, 111] width 151 height 13
click at [298, 105] on select "Select [DEMOGRAPHIC_DATA] [DEMOGRAPHIC_DATA] Other Prefer Not To Say" at bounding box center [373, 111] width 151 height 13
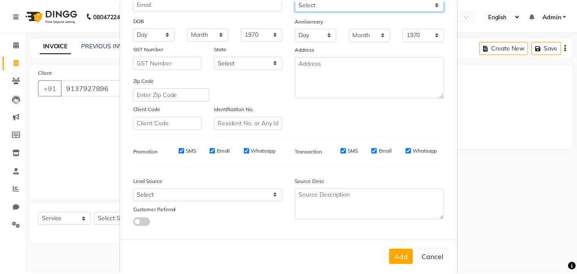
scroll to position [121, 0]
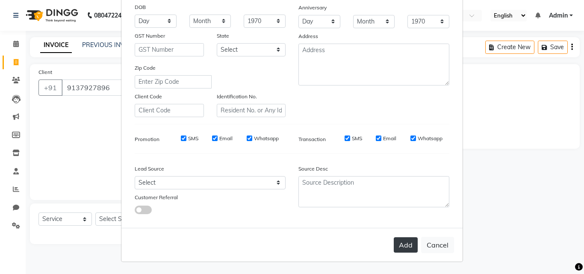
click at [400, 241] on button "Add" at bounding box center [406, 244] width 24 height 15
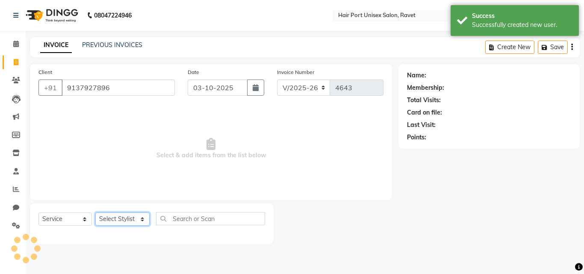
click at [146, 218] on select "Select Stylist [PERSON_NAME] [PERSON_NAME] [PERSON_NAME] [PERSON_NAME] [PERSON_…" at bounding box center [122, 218] width 54 height 13
click at [95, 212] on select "Select Stylist [PERSON_NAME] [PERSON_NAME] [PERSON_NAME] [PERSON_NAME] [PERSON_…" at bounding box center [122, 218] width 54 height 13
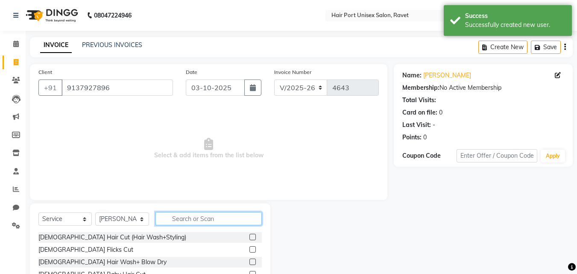
click at [183, 220] on input "text" at bounding box center [209, 218] width 106 height 13
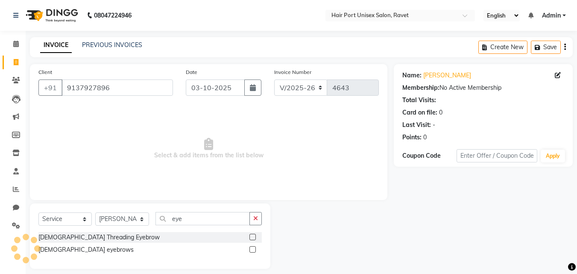
click at [253, 236] on label at bounding box center [253, 237] width 6 height 6
click at [253, 236] on input "checkbox" at bounding box center [253, 238] width 6 height 6
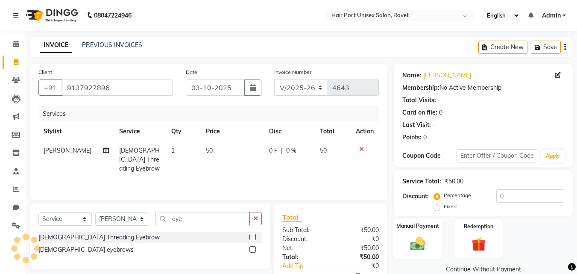
click at [413, 239] on img at bounding box center [418, 243] width 24 height 17
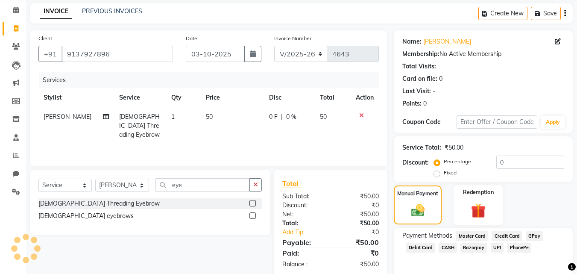
scroll to position [35, 0]
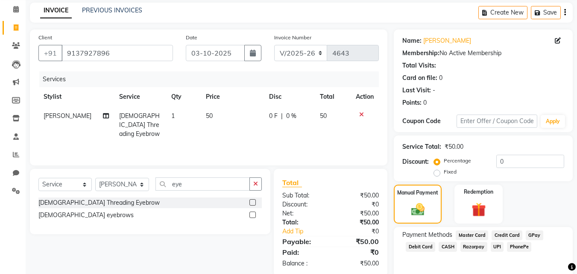
click at [514, 245] on span "PhonePe" at bounding box center [519, 247] width 24 height 10
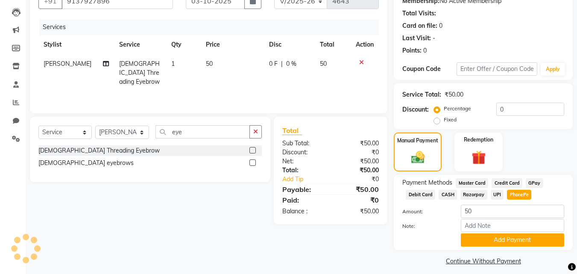
scroll to position [93, 0]
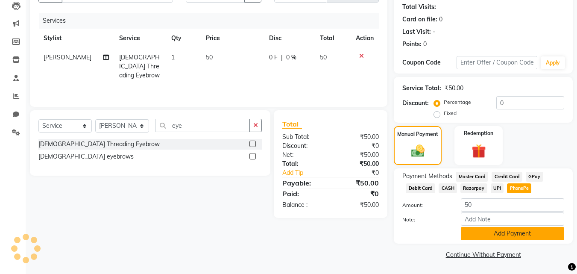
click at [514, 235] on button "Add Payment" at bounding box center [512, 233] width 103 height 13
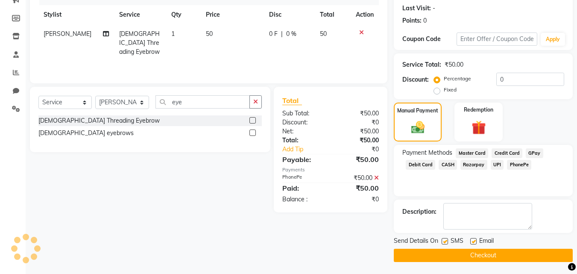
scroll to position [118, 0]
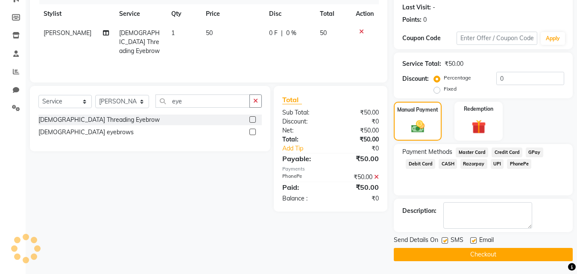
click at [492, 253] on button "Checkout" at bounding box center [483, 254] width 179 height 13
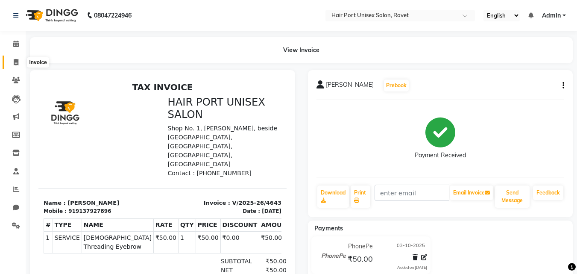
click at [15, 61] on icon at bounding box center [16, 62] width 5 height 6
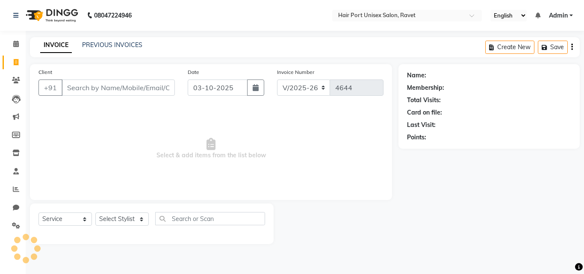
click at [79, 88] on input "Client" at bounding box center [118, 87] width 113 height 16
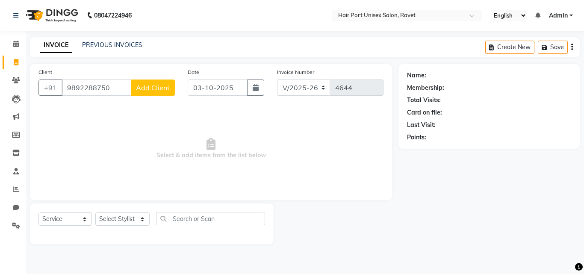
click at [165, 85] on span "Add Client" at bounding box center [153, 87] width 34 height 9
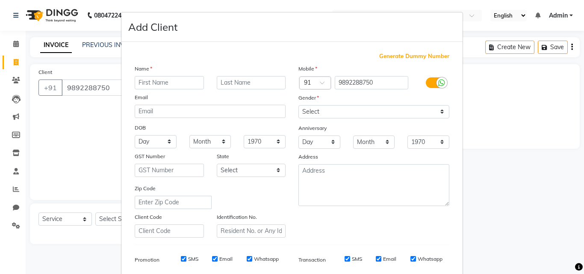
click at [140, 85] on input "text" at bounding box center [169, 82] width 69 height 13
click at [317, 113] on select "Select [DEMOGRAPHIC_DATA] [DEMOGRAPHIC_DATA] Other Prefer Not To Say" at bounding box center [373, 111] width 151 height 13
click at [298, 105] on select "Select [DEMOGRAPHIC_DATA] [DEMOGRAPHIC_DATA] Other Prefer Not To Say" at bounding box center [373, 111] width 151 height 13
click at [488, 157] on ngb-modal-window "Add Client Generate Dummy Number Name Disha ghoshle Email DOB Day 01 02 03 04 0…" at bounding box center [292, 137] width 584 height 274
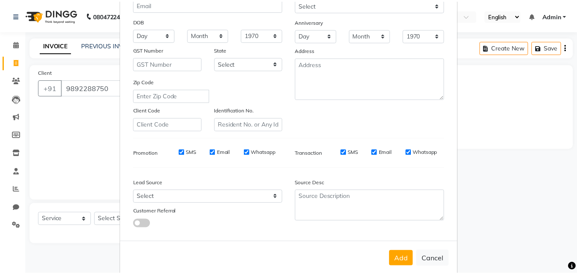
scroll to position [121, 0]
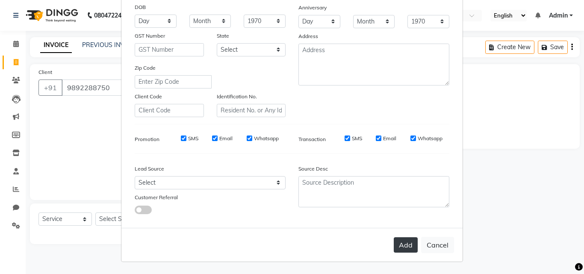
click at [404, 241] on button "Add" at bounding box center [406, 244] width 24 height 15
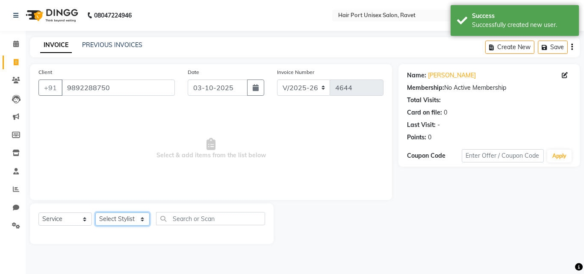
click at [106, 223] on select "Select Stylist [PERSON_NAME] [PERSON_NAME] [PERSON_NAME] [PERSON_NAME] [PERSON_…" at bounding box center [122, 218] width 54 height 13
click at [95, 212] on select "Select Stylist [PERSON_NAME] [PERSON_NAME] [PERSON_NAME] [PERSON_NAME] [PERSON_…" at bounding box center [122, 218] width 54 height 13
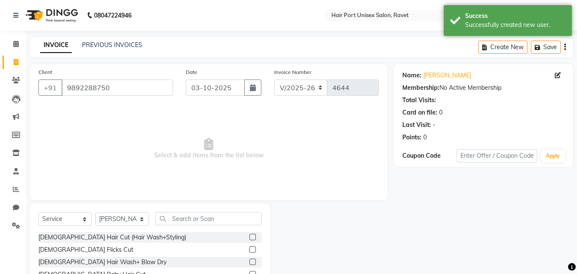
click at [250, 235] on label at bounding box center [253, 237] width 6 height 6
click at [250, 235] on input "checkbox" at bounding box center [253, 238] width 6 height 6
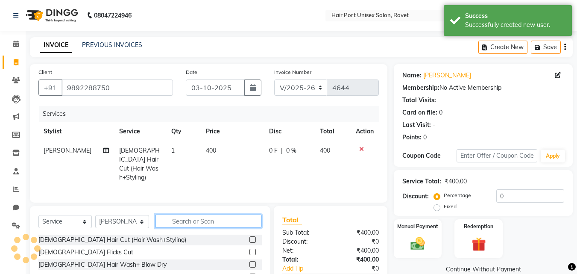
click at [173, 215] on input "text" at bounding box center [209, 221] width 106 height 13
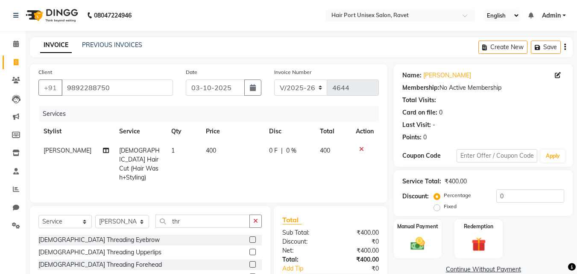
click at [250, 236] on label at bounding box center [253, 239] width 6 height 6
click at [250, 237] on input "checkbox" at bounding box center [253, 240] width 6 height 6
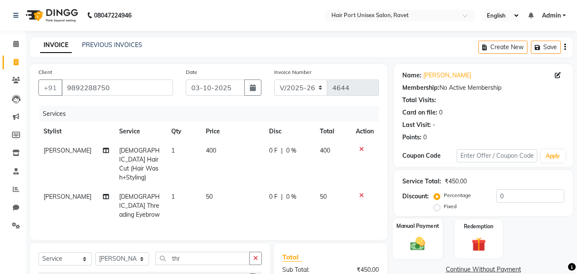
click at [413, 243] on img at bounding box center [418, 243] width 24 height 17
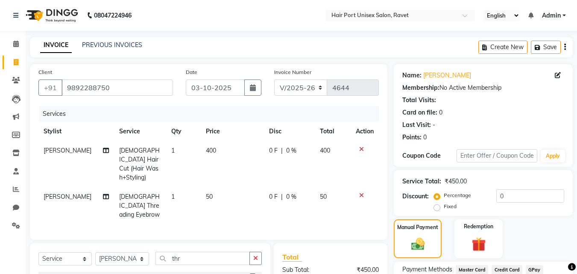
click at [447, 239] on div "Manual Payment Redemption" at bounding box center [484, 238] width 192 height 39
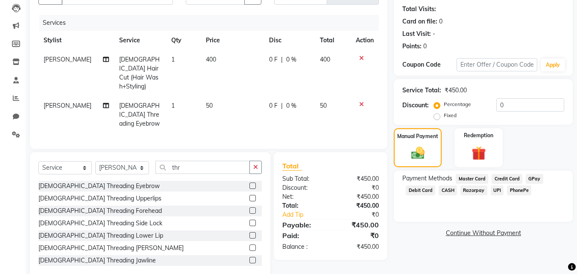
scroll to position [97, 0]
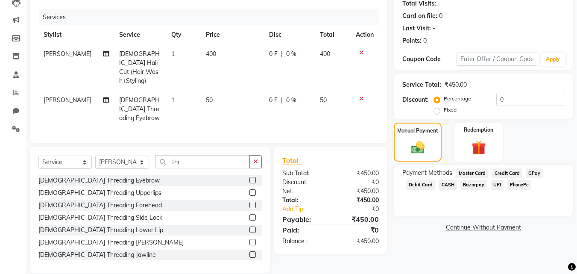
click at [497, 181] on span "UPI" at bounding box center [497, 185] width 13 height 10
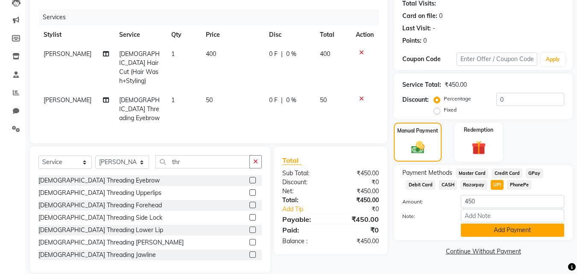
click at [503, 230] on button "Add Payment" at bounding box center [512, 229] width 103 height 13
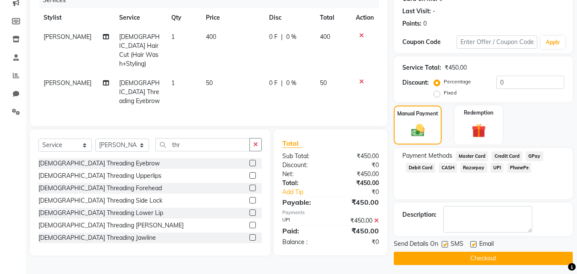
scroll to position [118, 0]
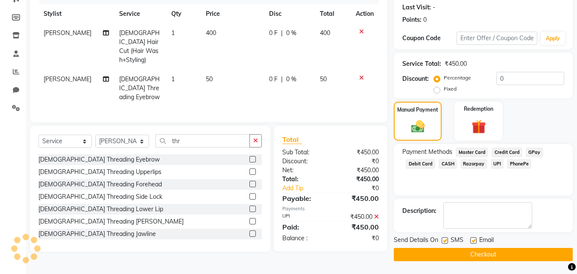
click at [530, 252] on button "Checkout" at bounding box center [483, 254] width 179 height 13
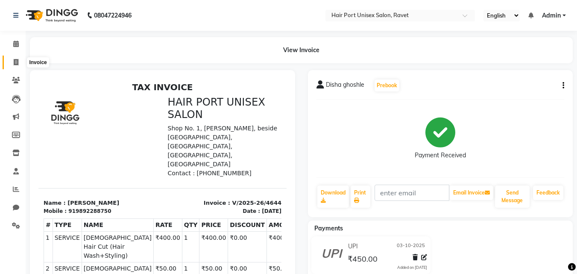
click at [17, 59] on icon at bounding box center [16, 62] width 5 height 6
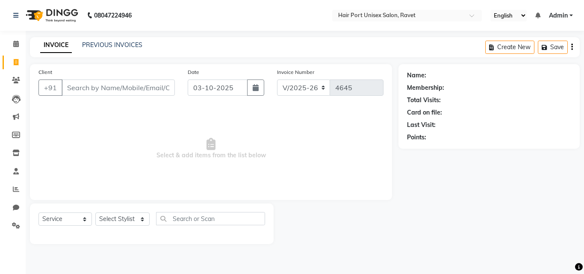
click at [112, 88] on input "Client" at bounding box center [118, 87] width 113 height 16
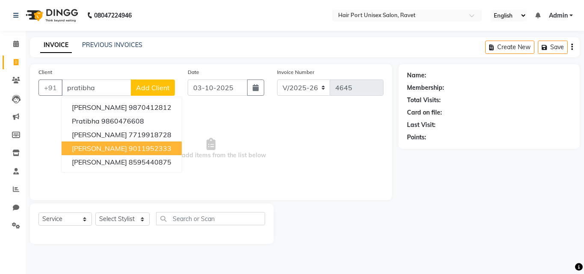
click at [115, 147] on span "[PERSON_NAME]" at bounding box center [99, 148] width 55 height 9
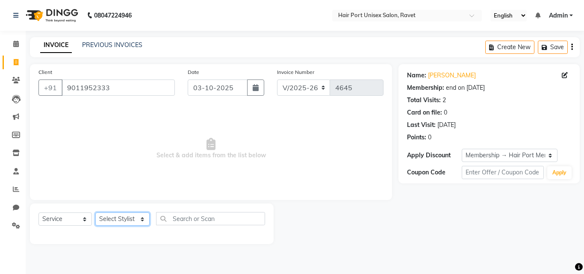
click at [140, 216] on select "Select Stylist [PERSON_NAME] [PERSON_NAME] [PERSON_NAME] [PERSON_NAME] [PERSON_…" at bounding box center [122, 218] width 54 height 13
click at [95, 212] on select "Select Stylist [PERSON_NAME] [PERSON_NAME] [PERSON_NAME] [PERSON_NAME] [PERSON_…" at bounding box center [122, 218] width 54 height 13
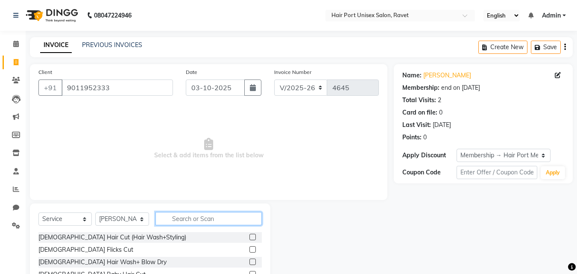
click at [199, 217] on input "text" at bounding box center [209, 218] width 106 height 13
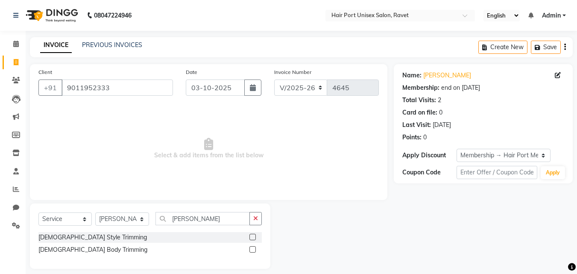
click at [253, 236] on label at bounding box center [253, 237] width 6 height 6
click at [253, 236] on input "checkbox" at bounding box center [253, 238] width 6 height 6
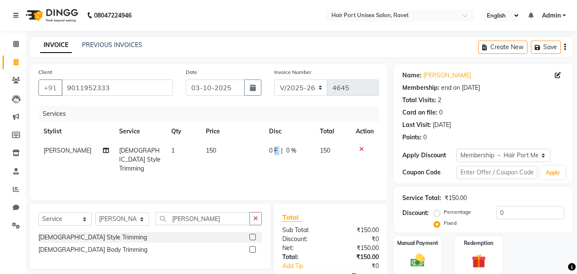
drag, startPoint x: 277, startPoint y: 161, endPoint x: 272, endPoint y: 155, distance: 7.9
click at [272, 155] on td "0 F | 0 %" at bounding box center [289, 159] width 51 height 37
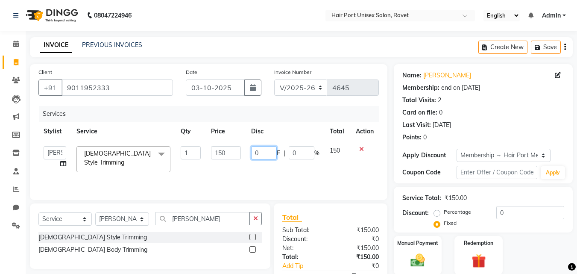
click at [272, 155] on input "0" at bounding box center [264, 152] width 26 height 13
click at [367, 162] on td at bounding box center [365, 159] width 28 height 36
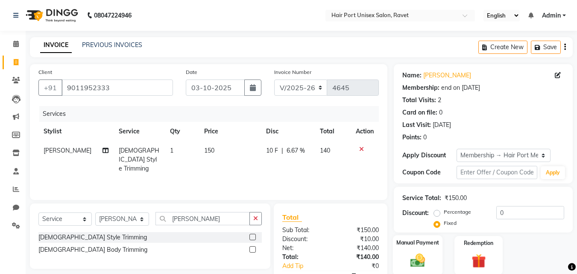
click at [416, 262] on img at bounding box center [418, 260] width 24 height 17
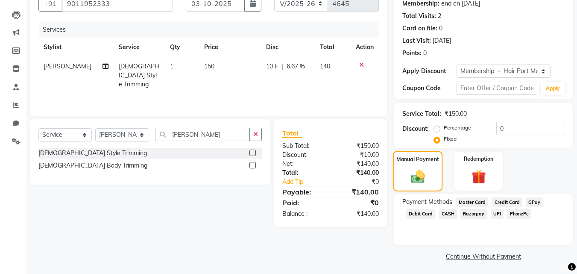
scroll to position [86, 0]
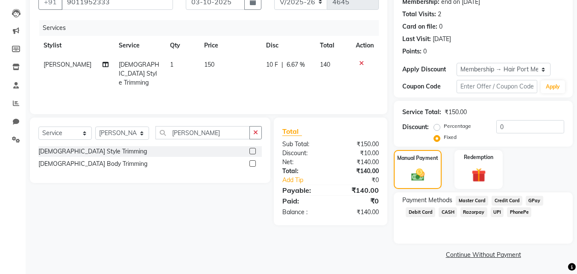
click at [520, 211] on span "PhonePe" at bounding box center [519, 212] width 24 height 10
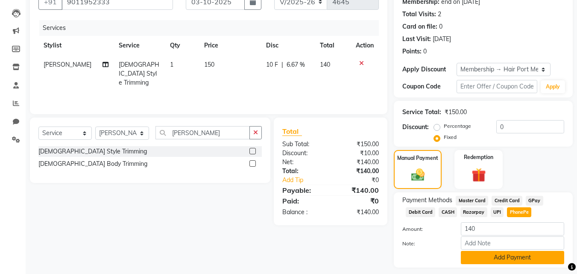
click at [509, 254] on button "Add Payment" at bounding box center [512, 257] width 103 height 13
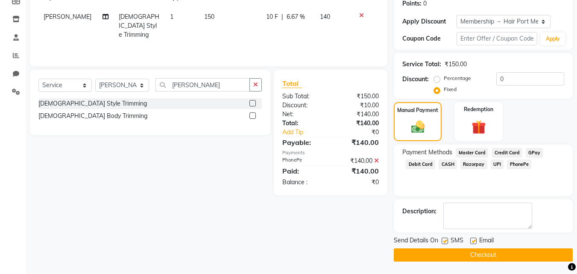
scroll to position [134, 0]
click at [502, 257] on button "Checkout" at bounding box center [483, 254] width 179 height 13
